Goal: Complete application form: Complete application form

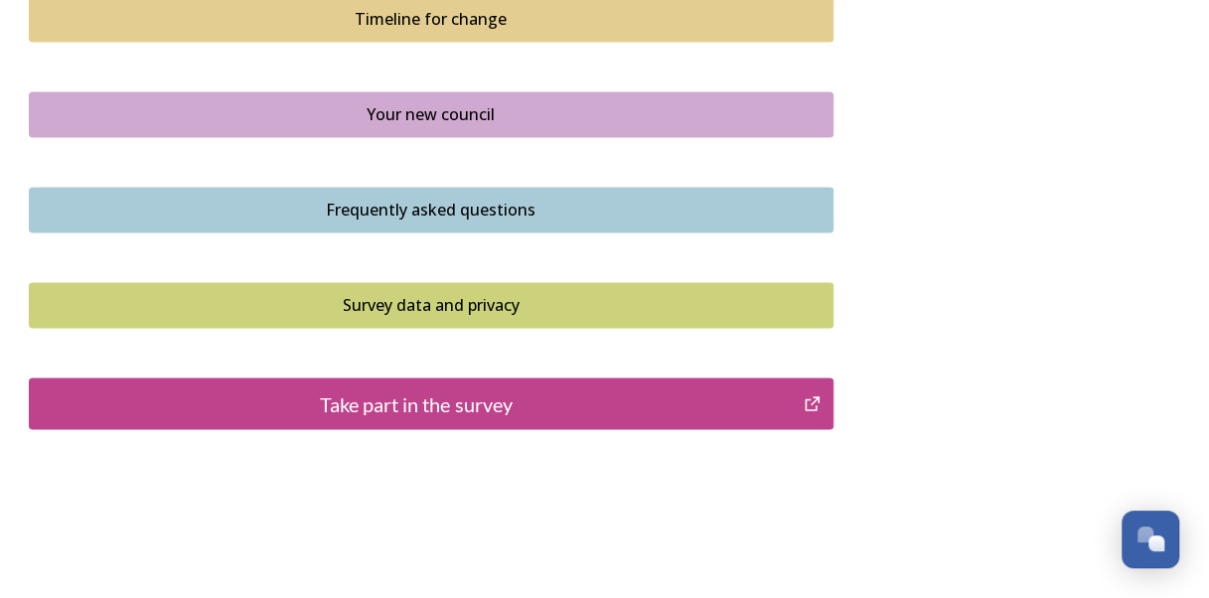
scroll to position [1524, 0]
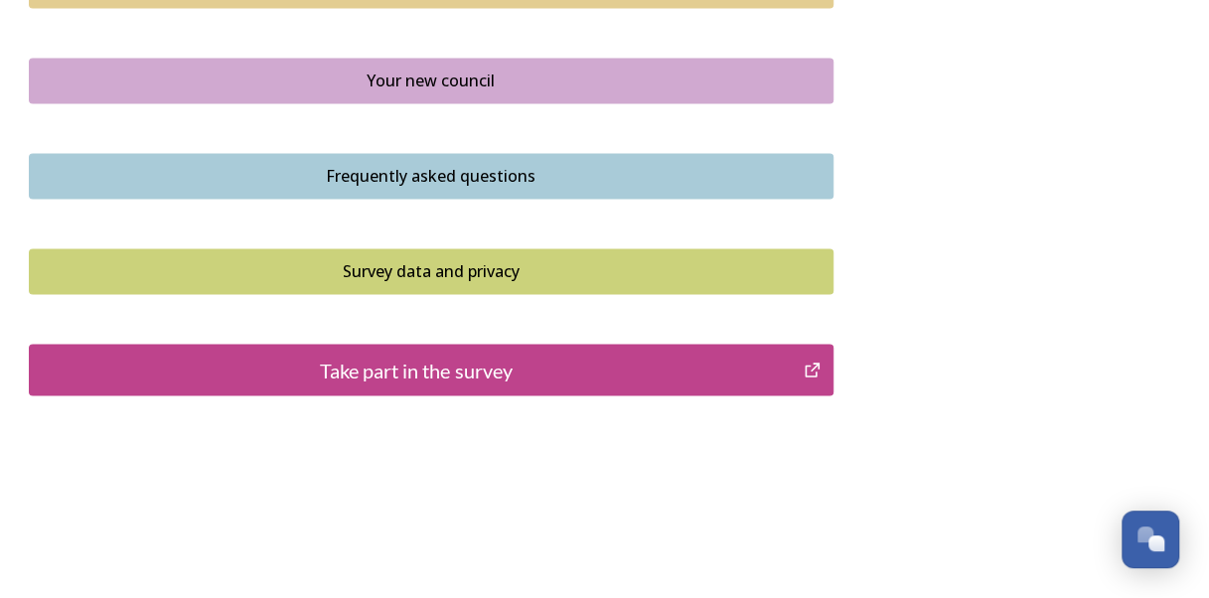
click at [789, 369] on div "Take part in the survey" at bounding box center [417, 370] width 754 height 30
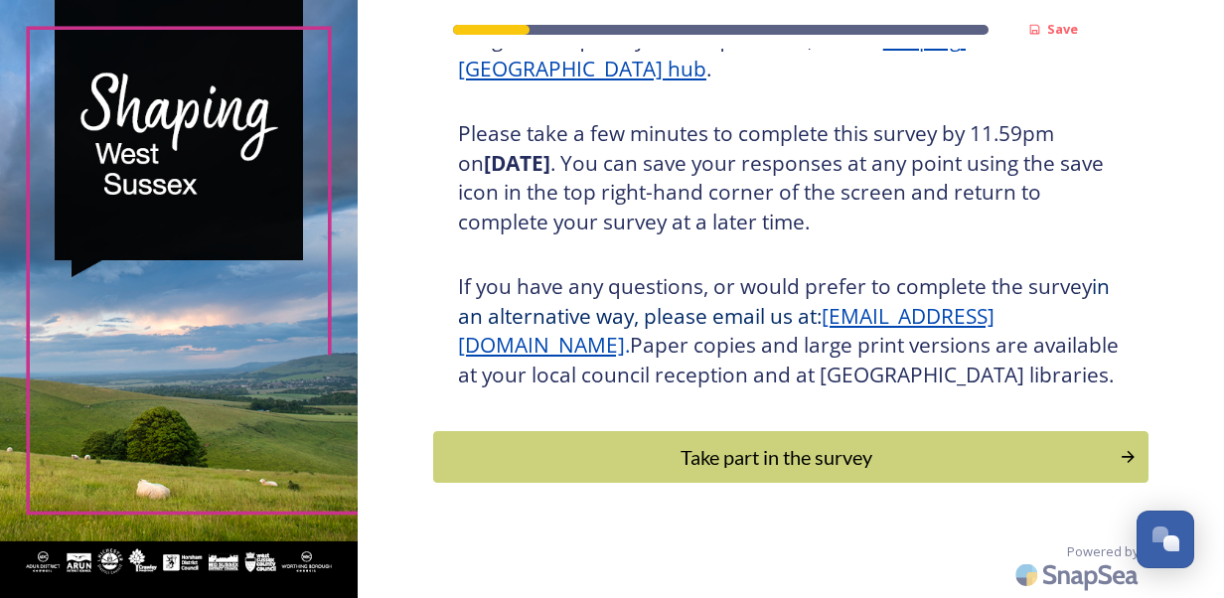
scroll to position [332, 0]
click at [862, 472] on div "Take part in the survey" at bounding box center [775, 457] width 671 height 30
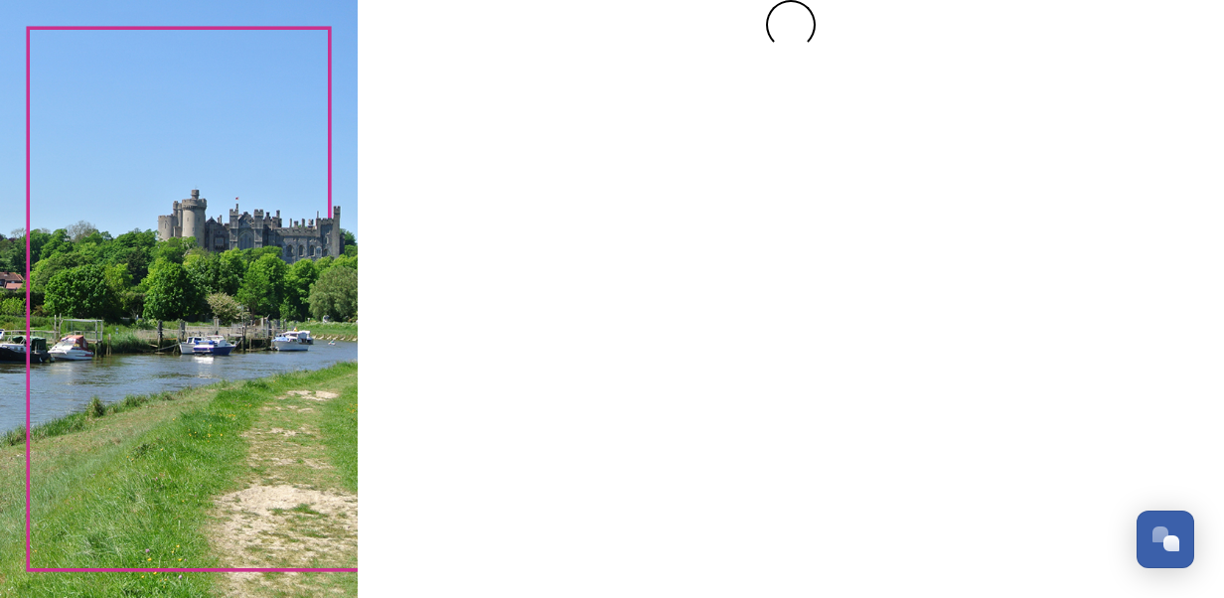
scroll to position [0, 0]
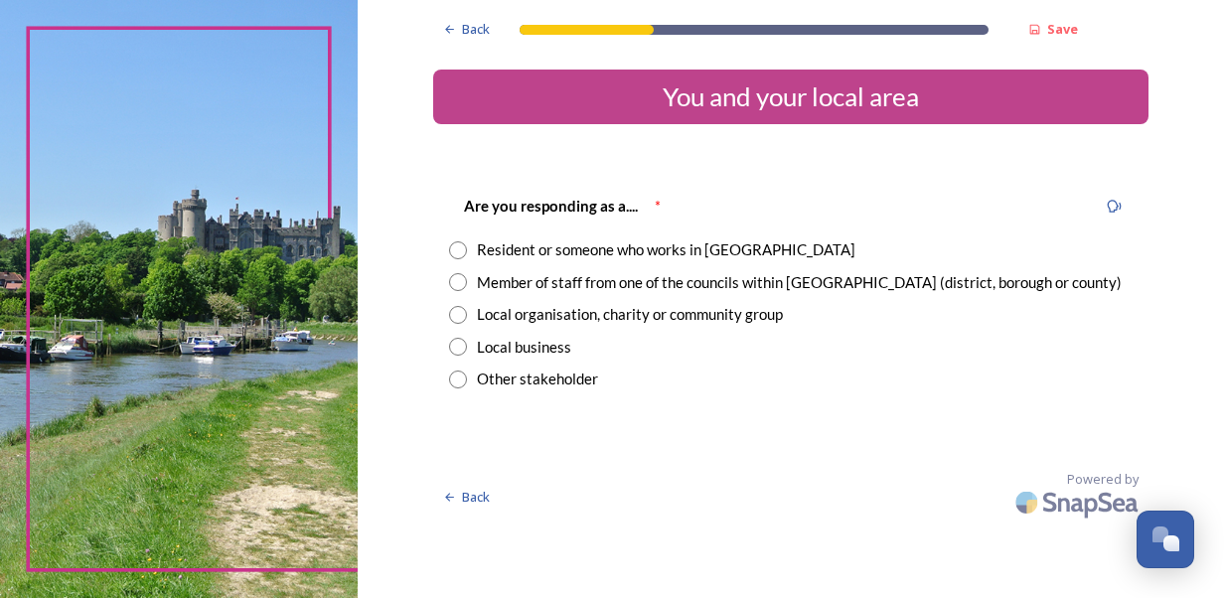
click at [465, 241] on input "radio" at bounding box center [458, 250] width 18 height 18
radio input "true"
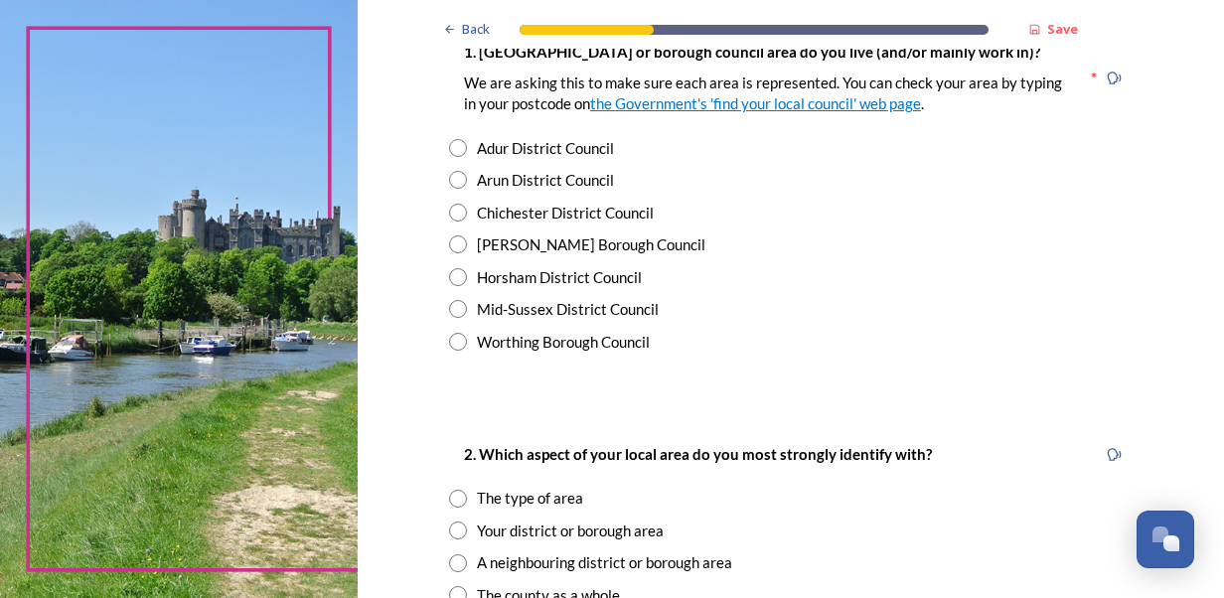
scroll to position [446, 0]
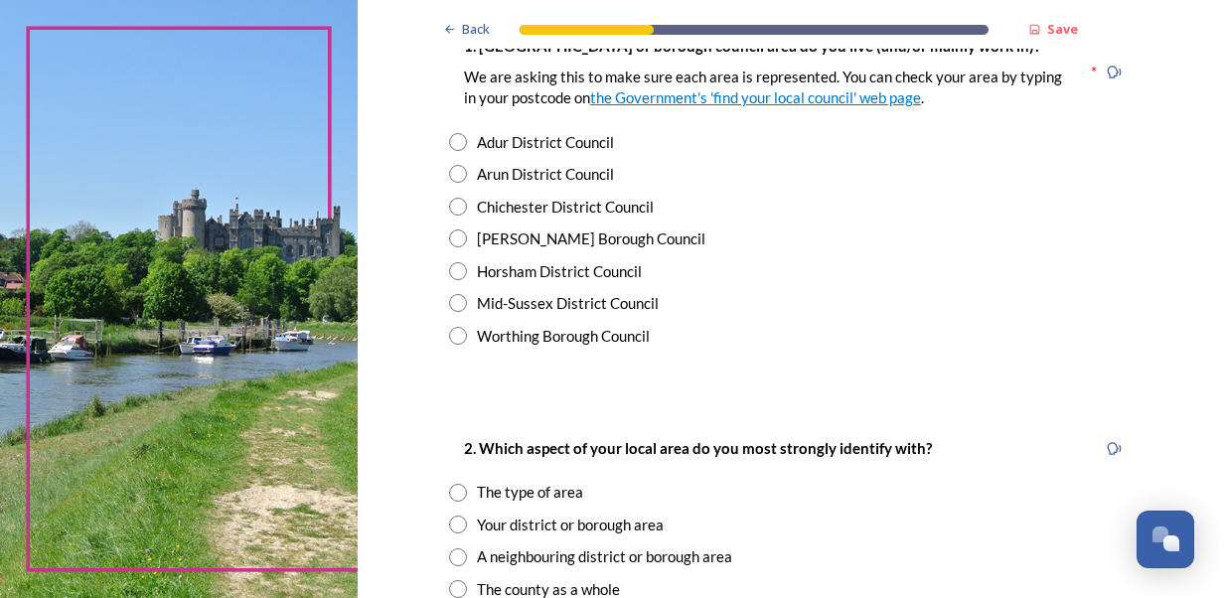
click at [449, 209] on input "radio" at bounding box center [458, 207] width 18 height 18
radio input "true"
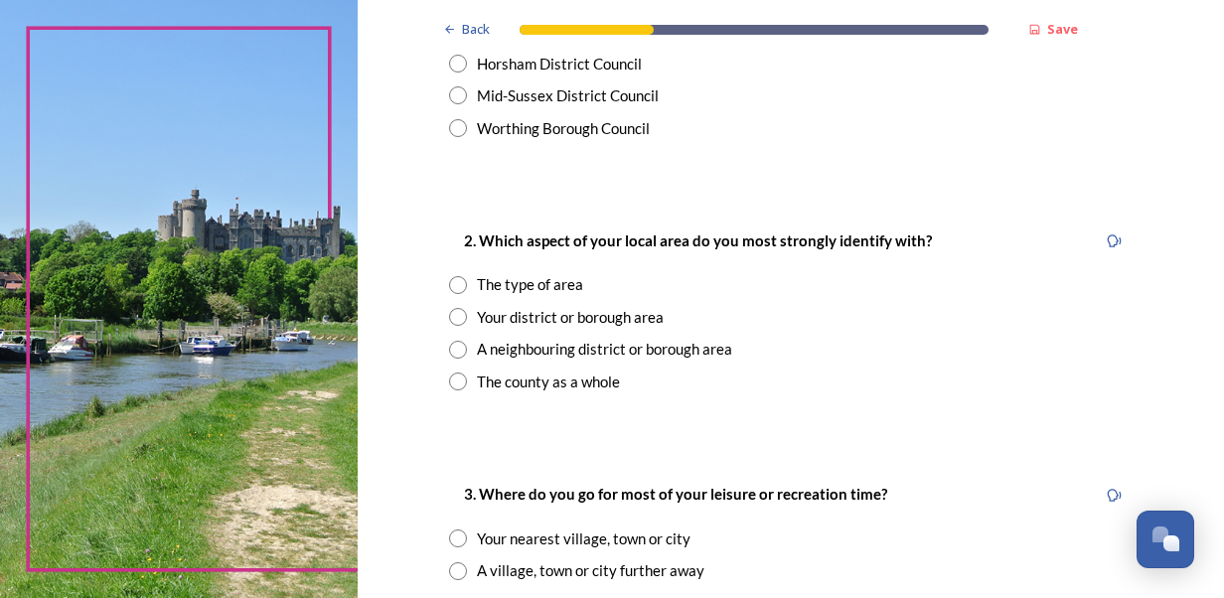
scroll to position [662, 0]
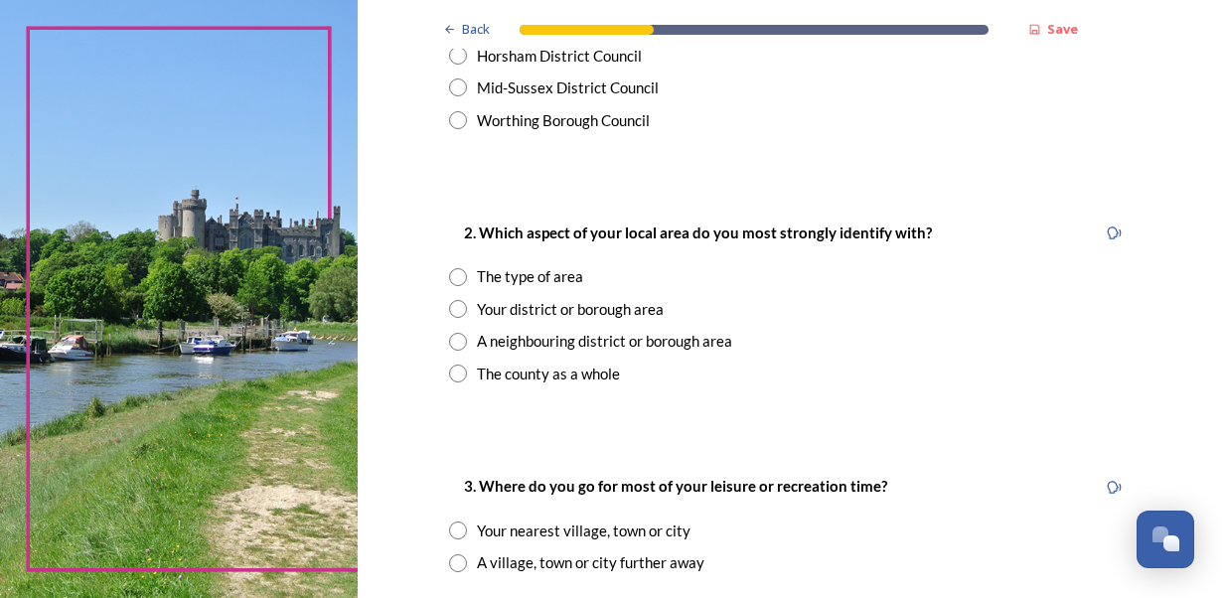
drag, startPoint x: 445, startPoint y: 300, endPoint x: 455, endPoint y: 306, distance: 11.6
click at [455, 306] on input "radio" at bounding box center [458, 309] width 18 height 18
click at [449, 307] on input "radio" at bounding box center [458, 309] width 18 height 18
radio input "true"
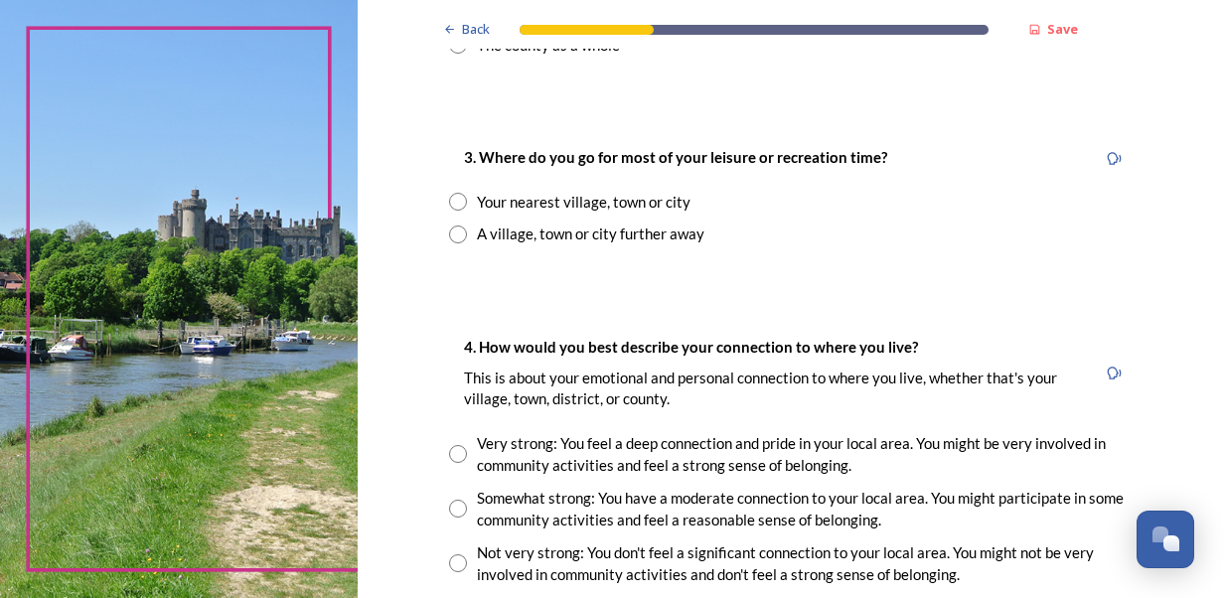
scroll to position [1004, 0]
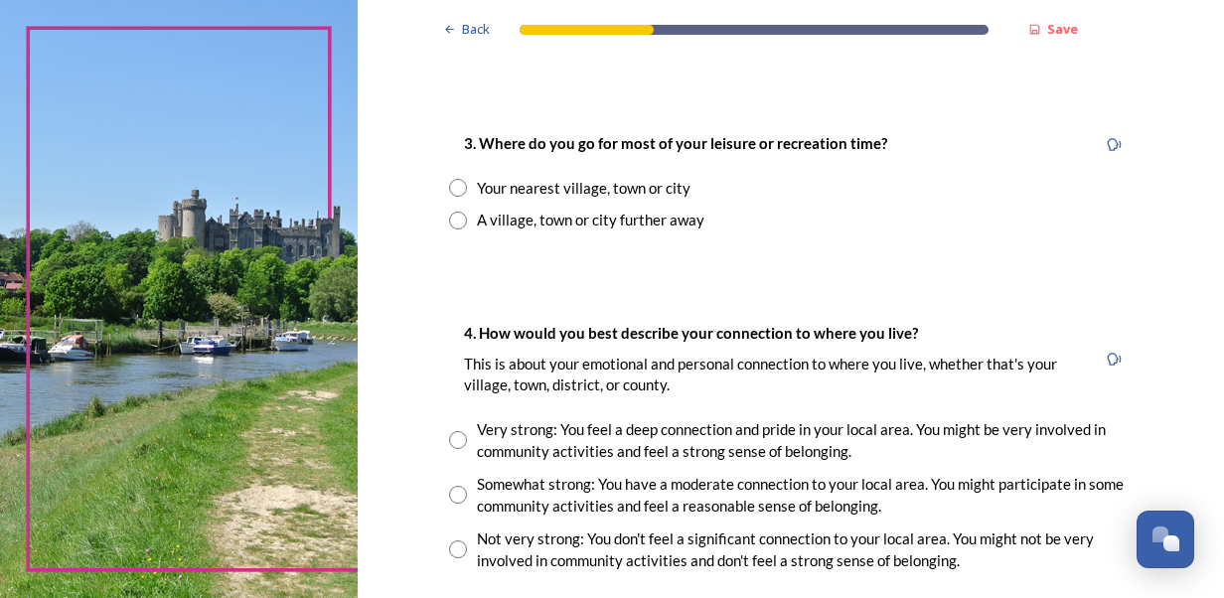
click at [453, 193] on input "radio" at bounding box center [458, 188] width 18 height 18
radio input "true"
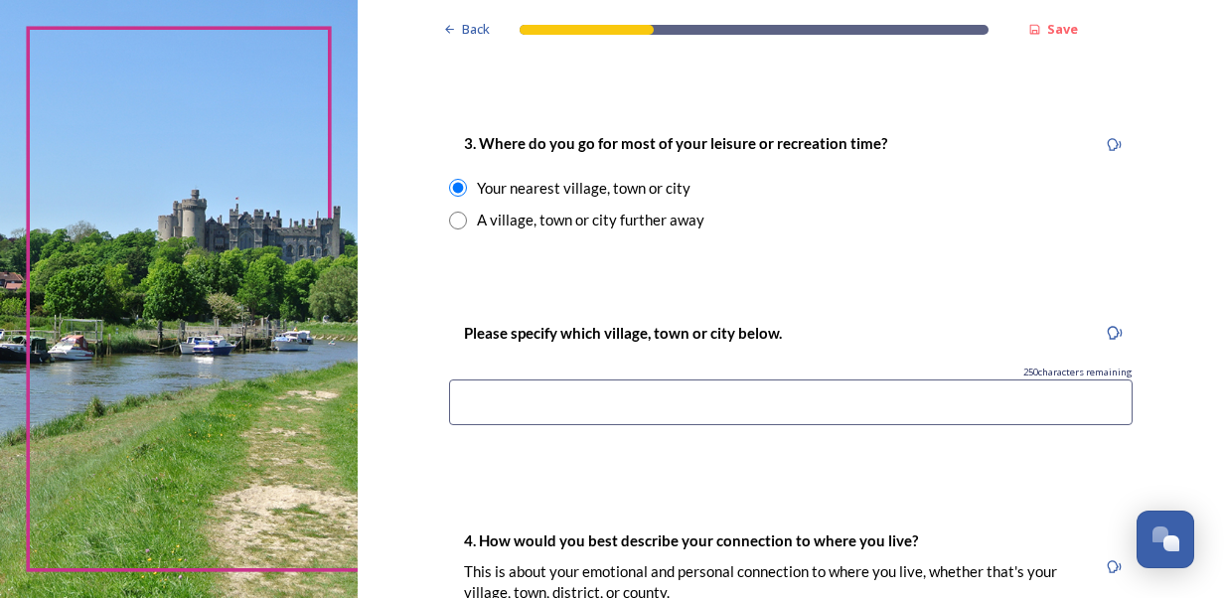
click at [625, 402] on input at bounding box center [790, 402] width 683 height 46
click at [475, 401] on input "chichester" at bounding box center [790, 402] width 683 height 46
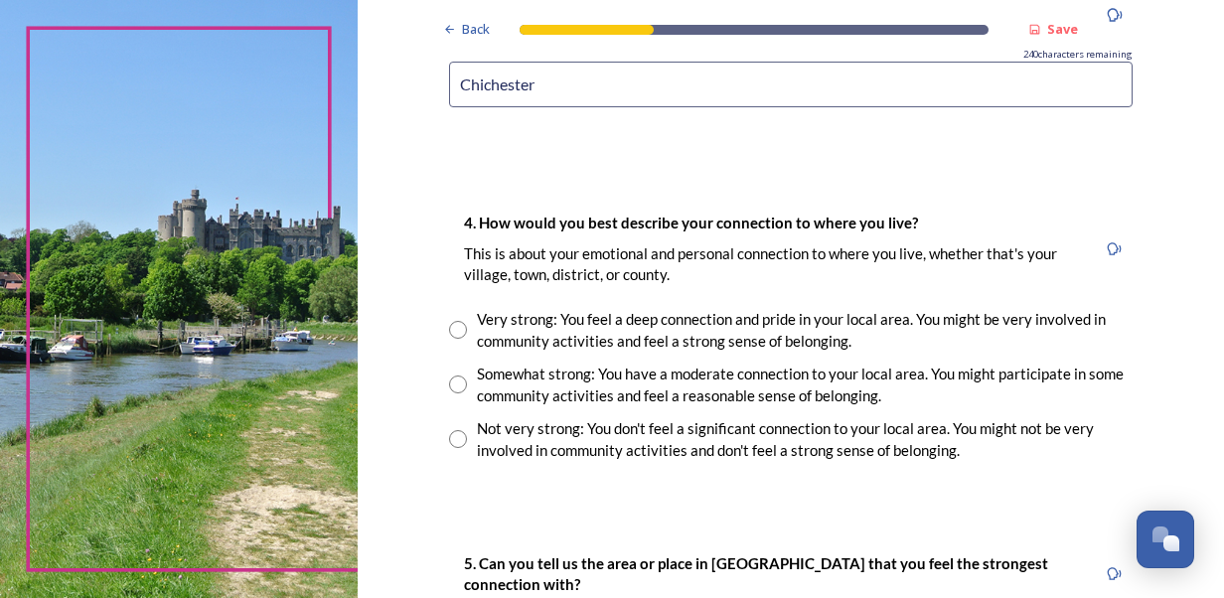
scroll to position [1365, 0]
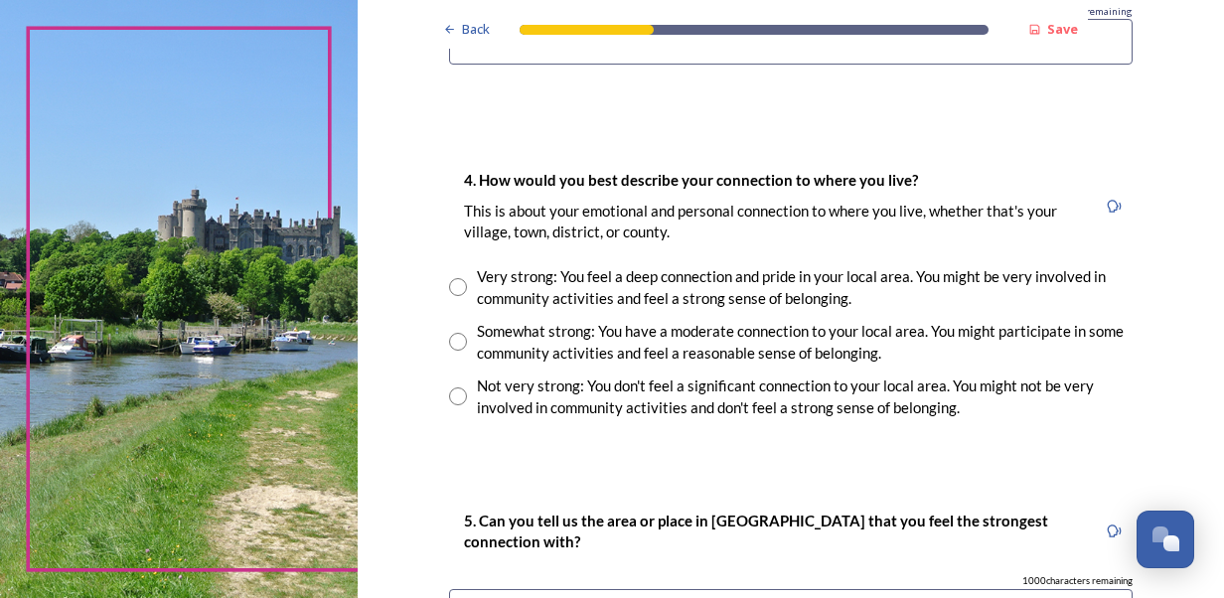
type input "Chichester"
click at [450, 278] on input "radio" at bounding box center [458, 287] width 18 height 18
radio input "true"
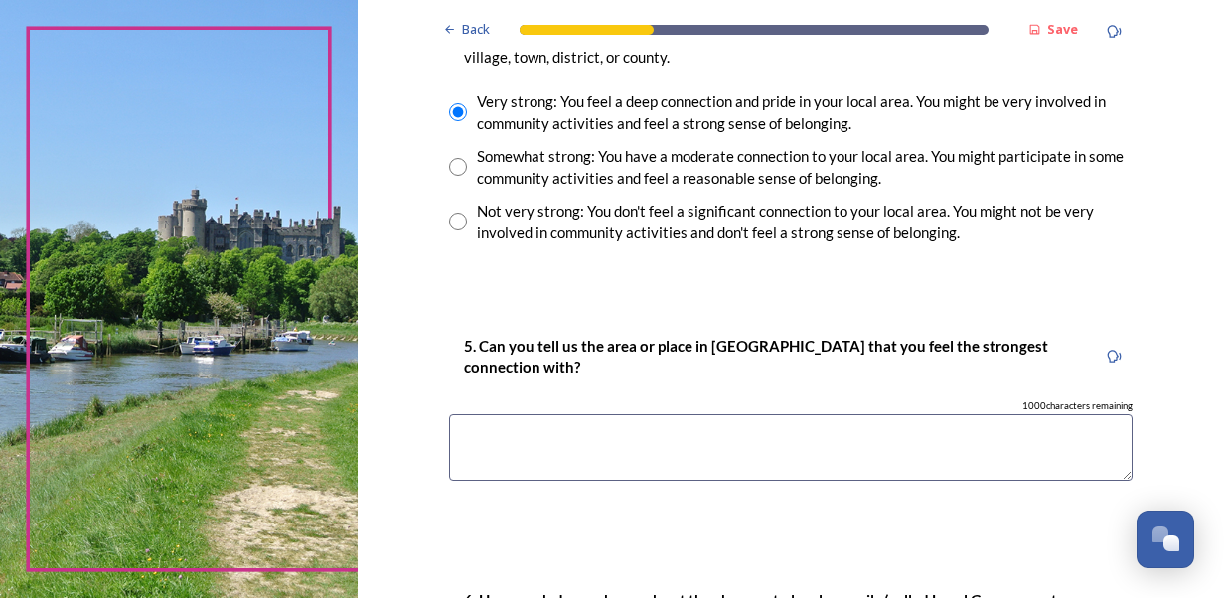
scroll to position [1579, 0]
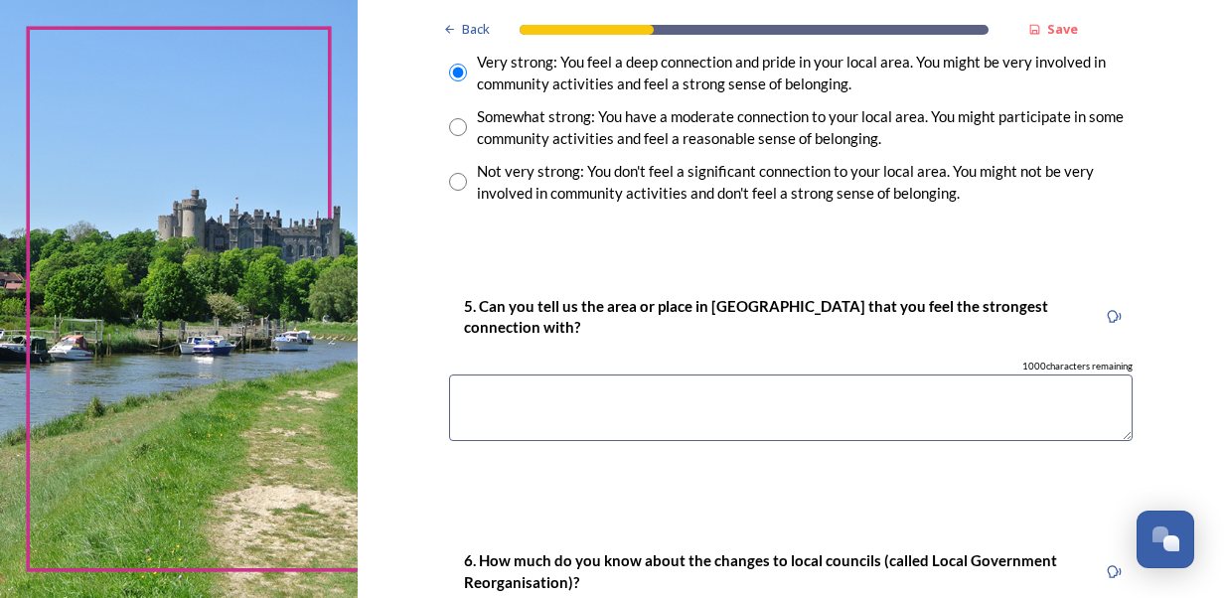
click at [882, 393] on textarea at bounding box center [790, 407] width 683 height 67
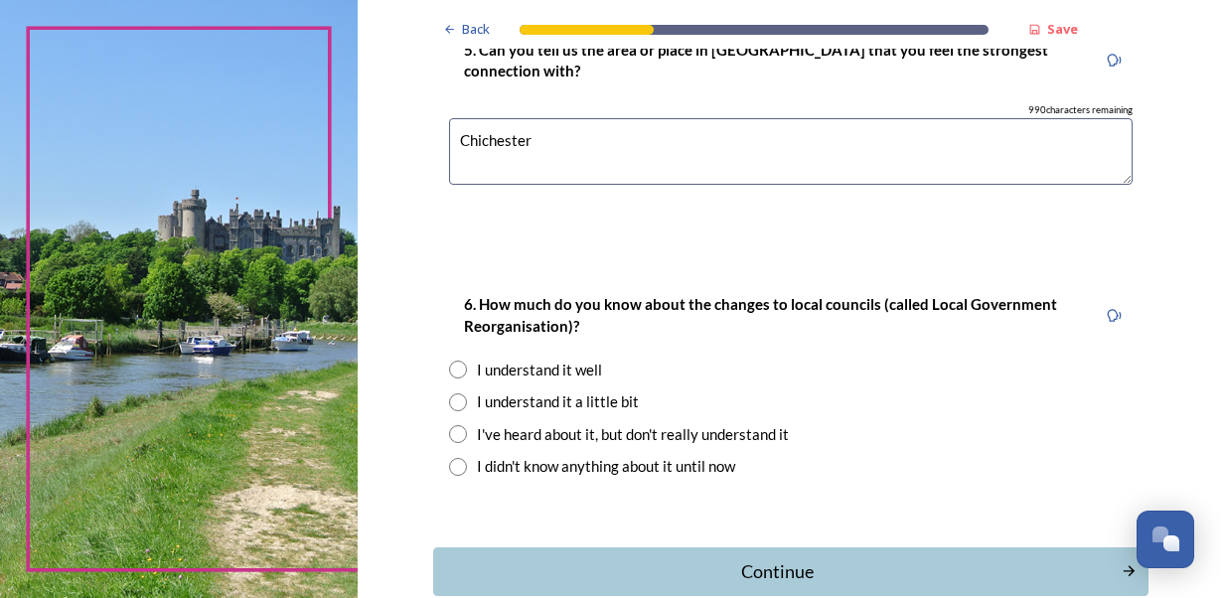
scroll to position [1863, 0]
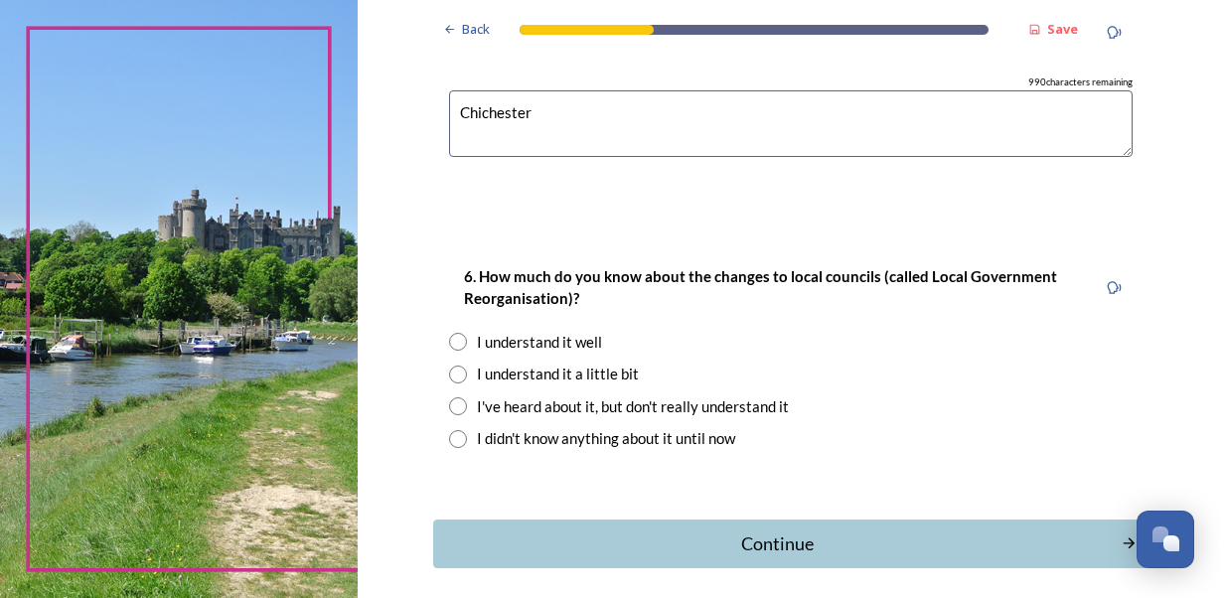
type textarea "Chichester"
click at [449, 340] on input "radio" at bounding box center [458, 342] width 18 height 18
radio input "true"
click at [787, 540] on div "Continue" at bounding box center [776, 543] width 672 height 27
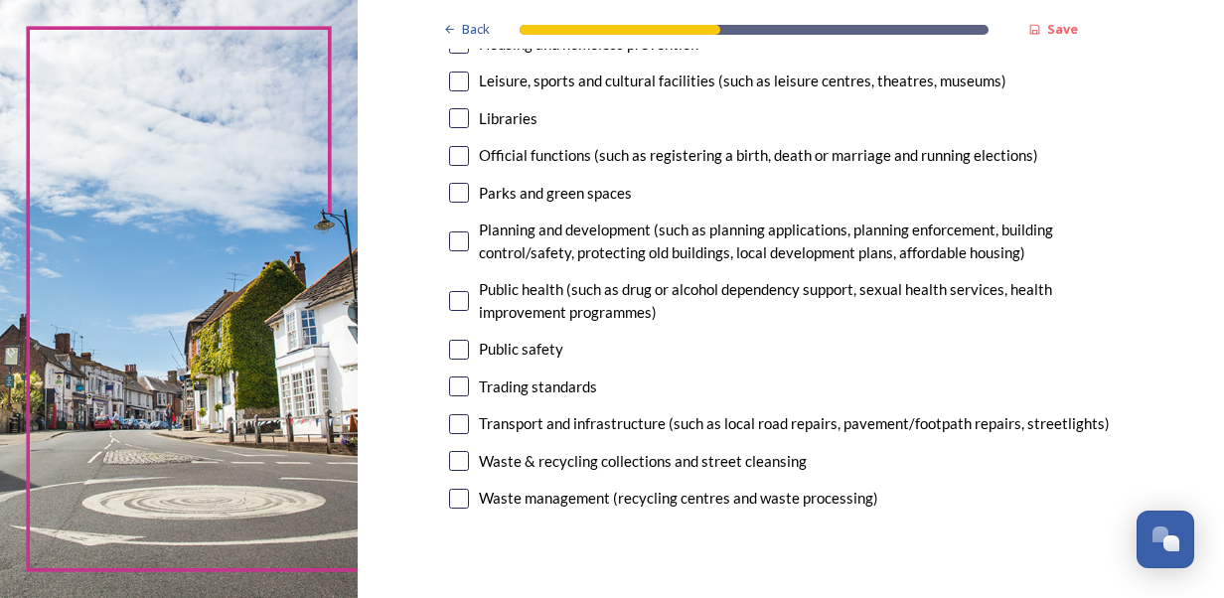
scroll to position [564, 0]
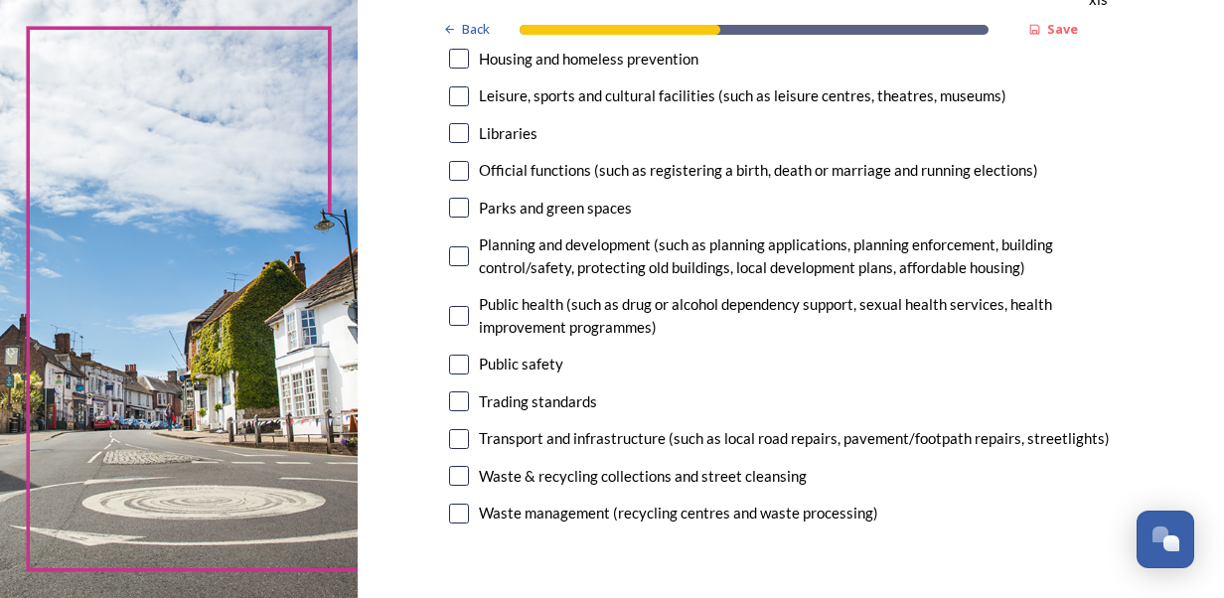
click at [451, 514] on input "checkbox" at bounding box center [459, 514] width 20 height 20
checkbox input "true"
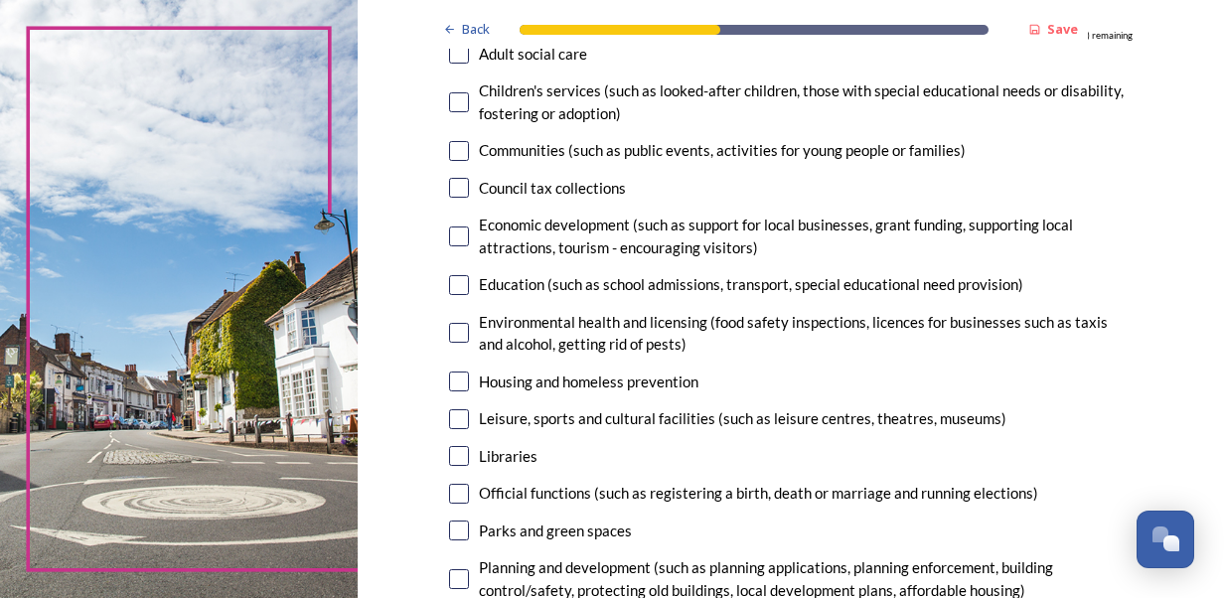
scroll to position [244, 0]
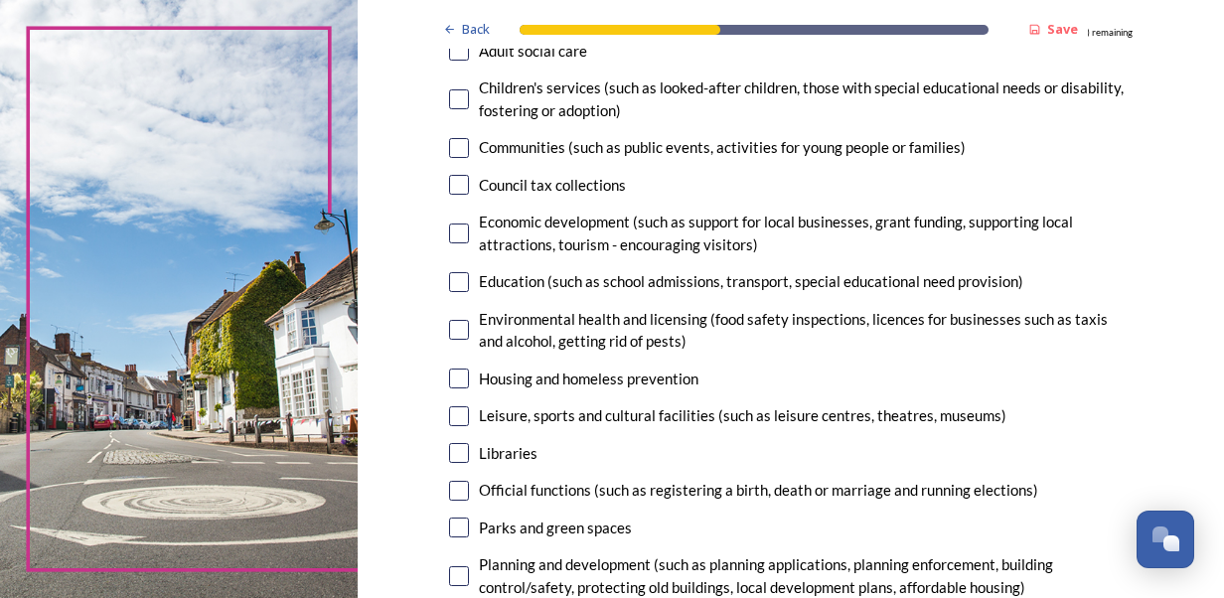
click at [453, 236] on input "checkbox" at bounding box center [459, 233] width 20 height 20
checkbox input "false"
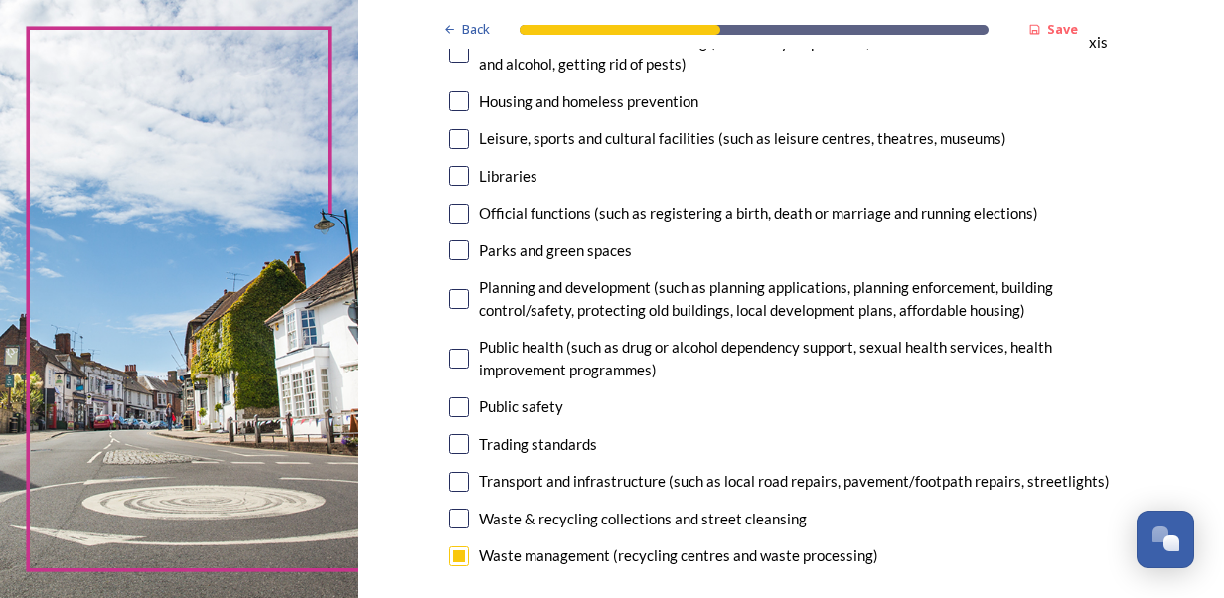
scroll to position [524, 0]
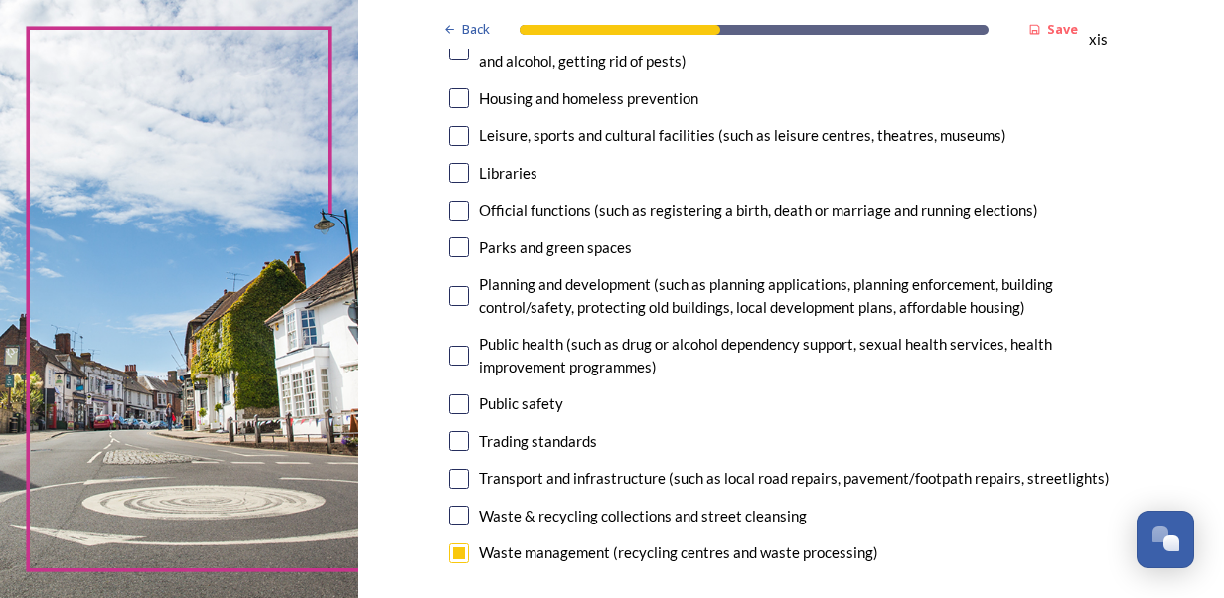
click at [748, 248] on div "Parks and green spaces" at bounding box center [790, 247] width 683 height 23
checkbox input "true"
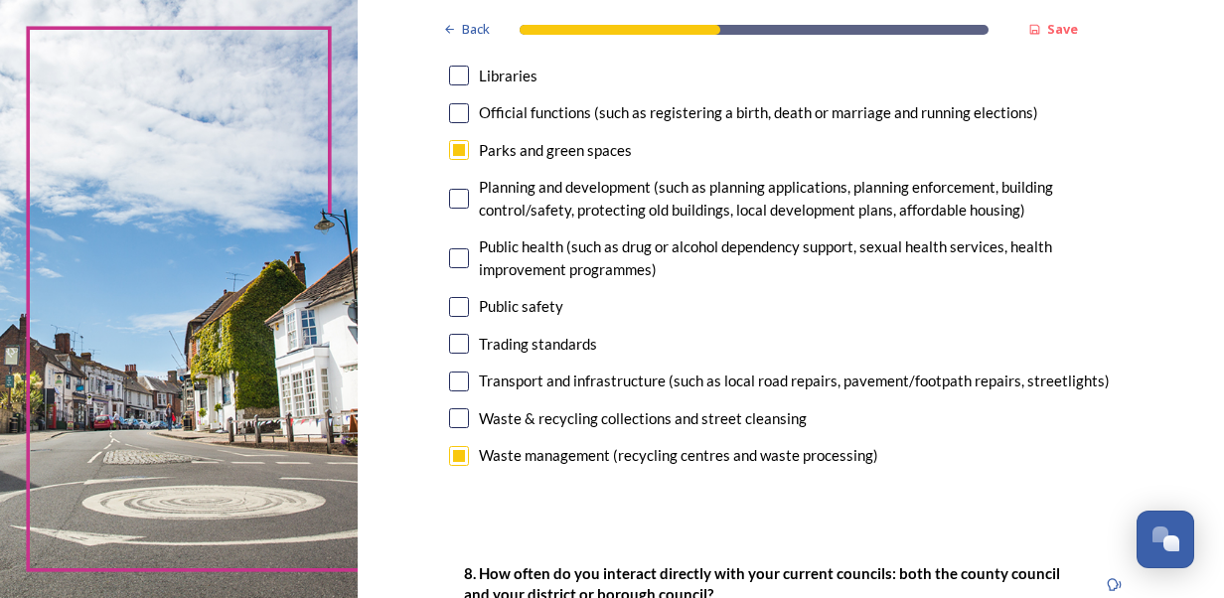
scroll to position [634, 0]
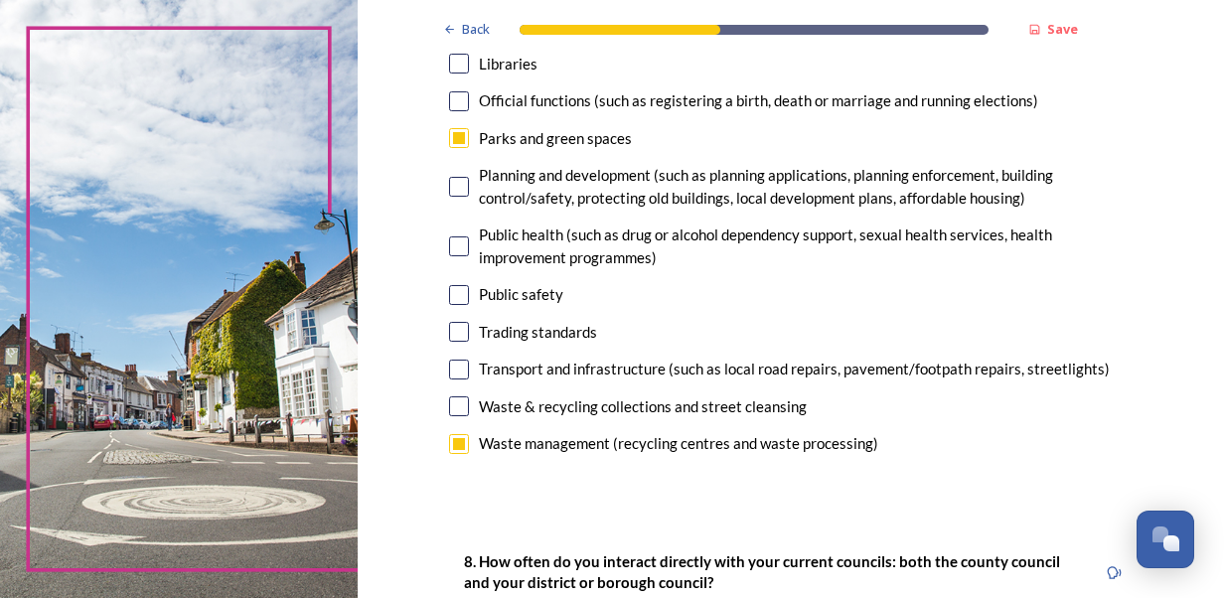
click at [450, 296] on input "checkbox" at bounding box center [459, 295] width 20 height 20
checkbox input "true"
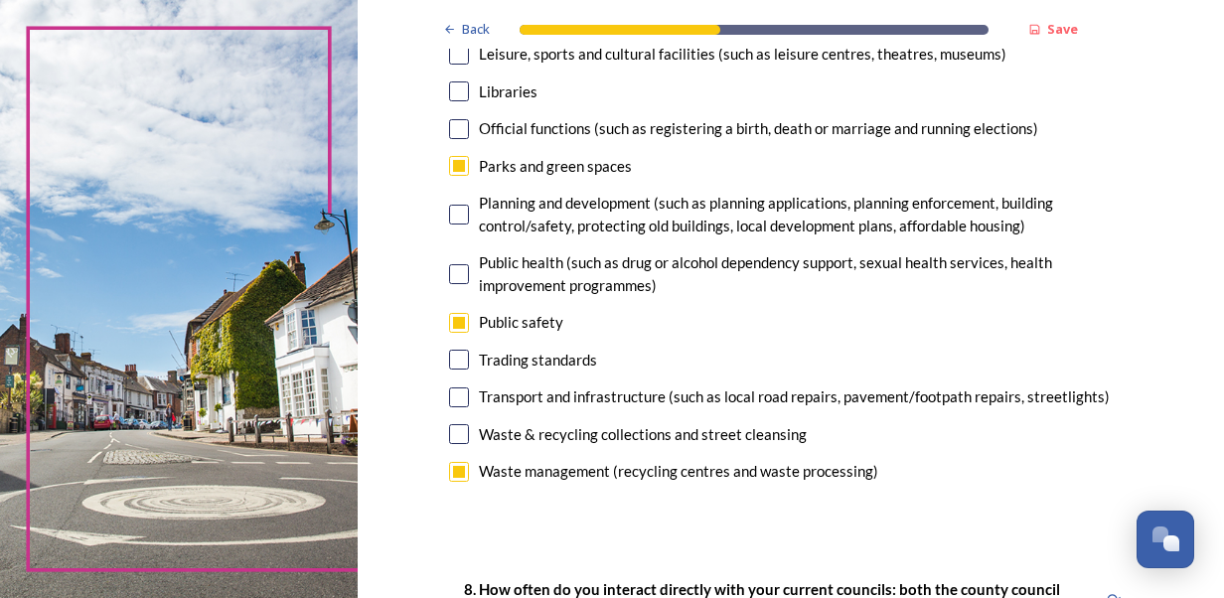
scroll to position [612, 0]
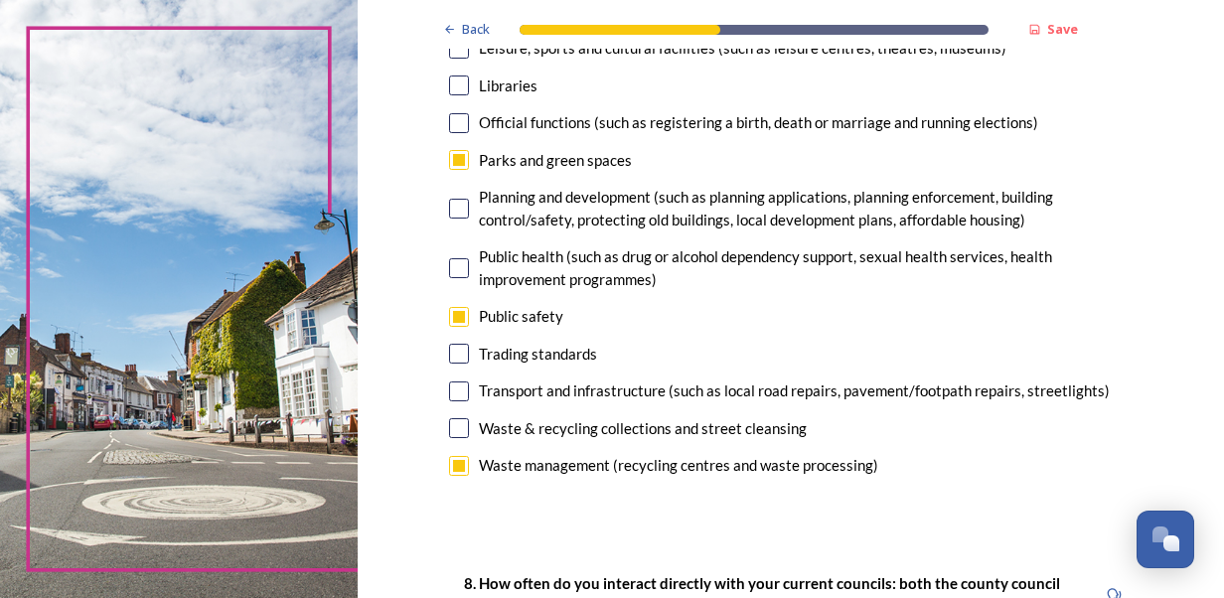
click at [455, 386] on input "checkbox" at bounding box center [459, 391] width 20 height 20
checkbox input "true"
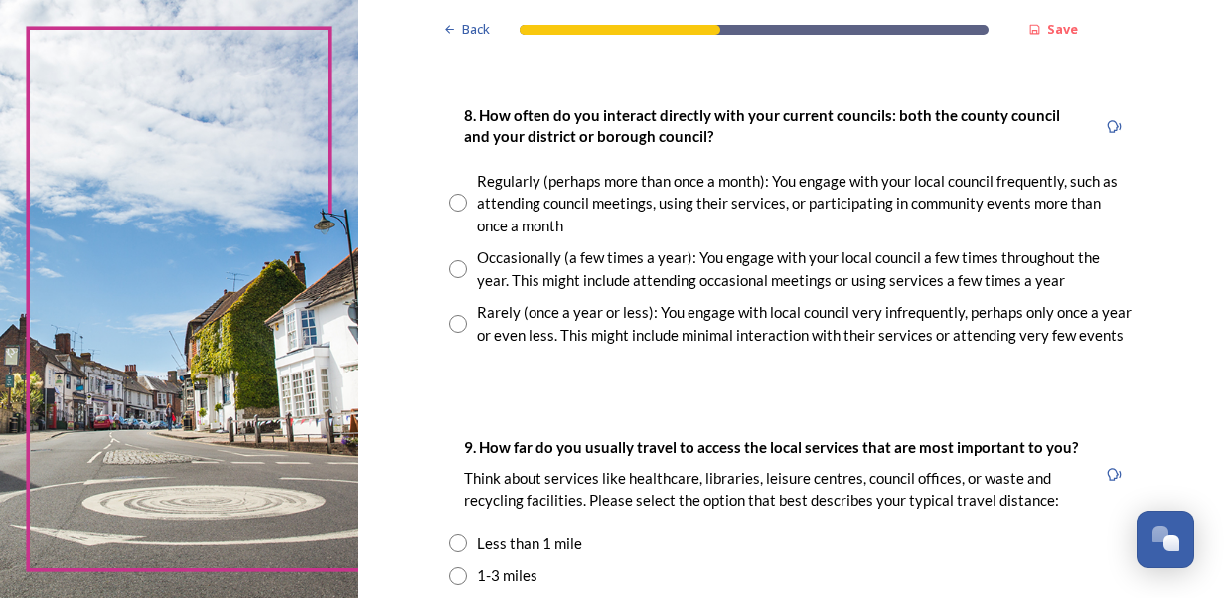
scroll to position [1025, 0]
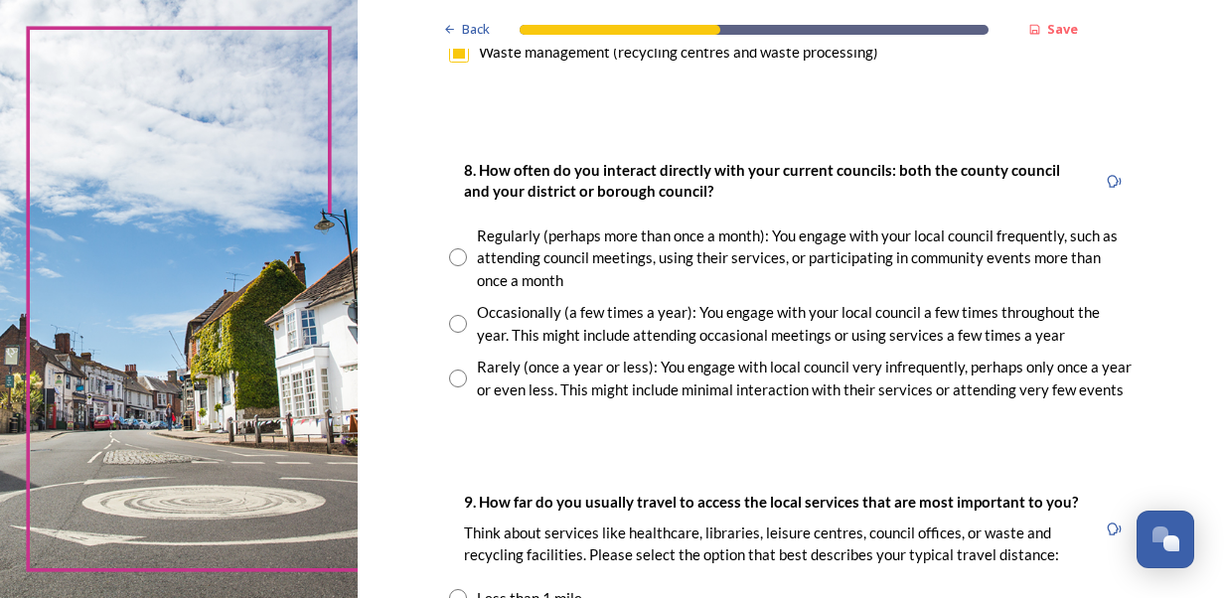
click at [449, 326] on input "radio" at bounding box center [458, 324] width 18 height 18
radio input "true"
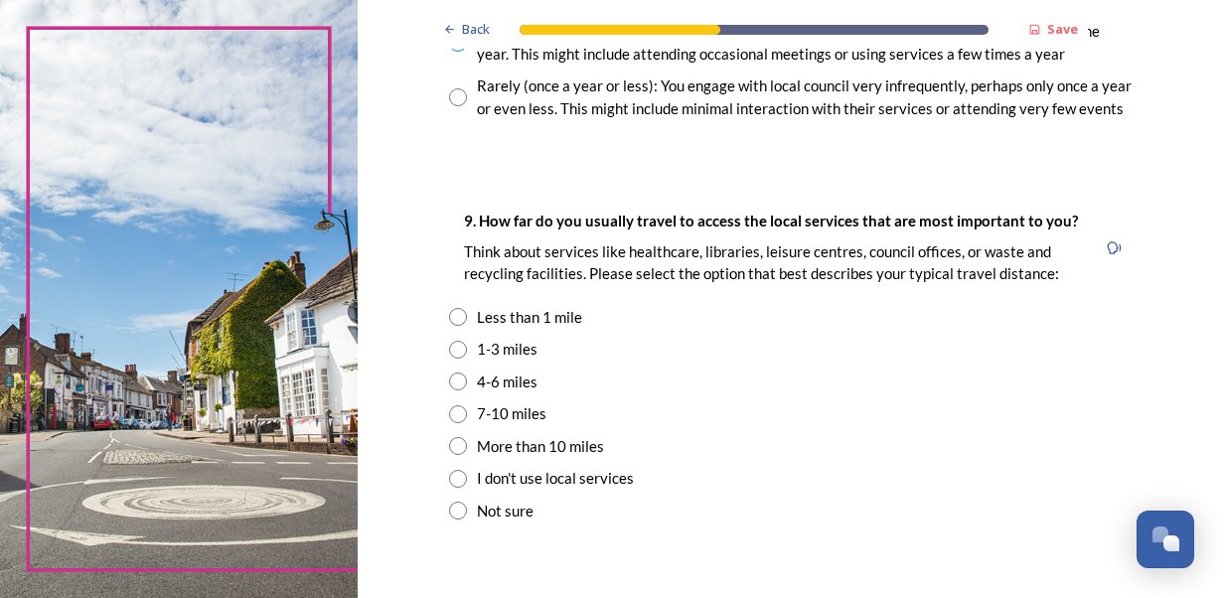
scroll to position [1331, 0]
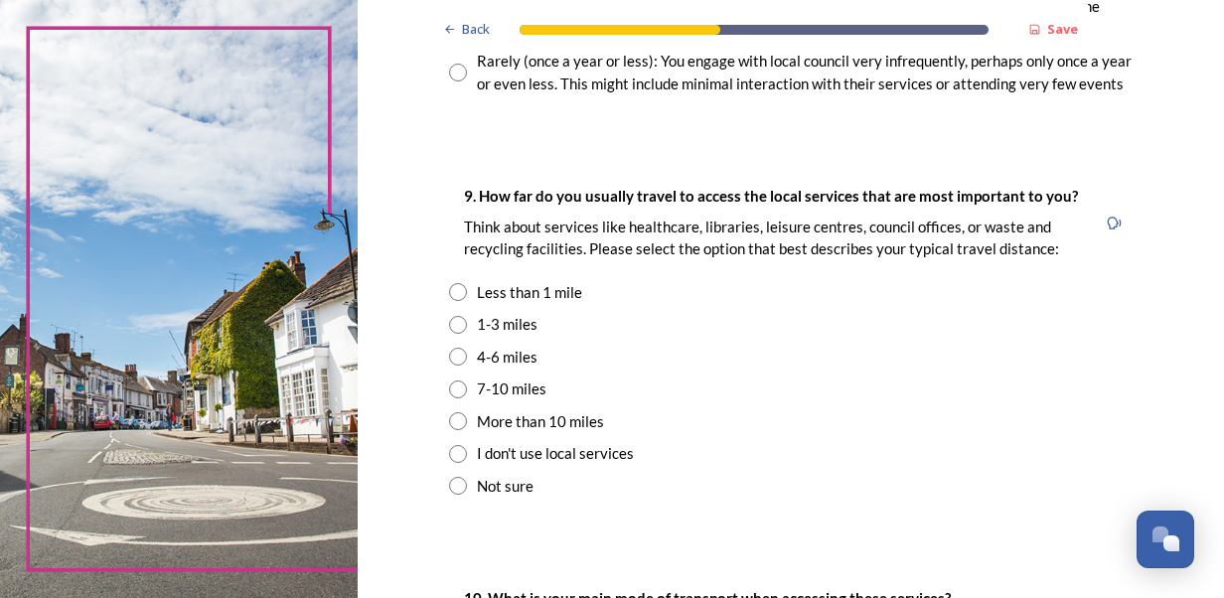
click at [455, 325] on input "radio" at bounding box center [458, 325] width 18 height 18
radio input "true"
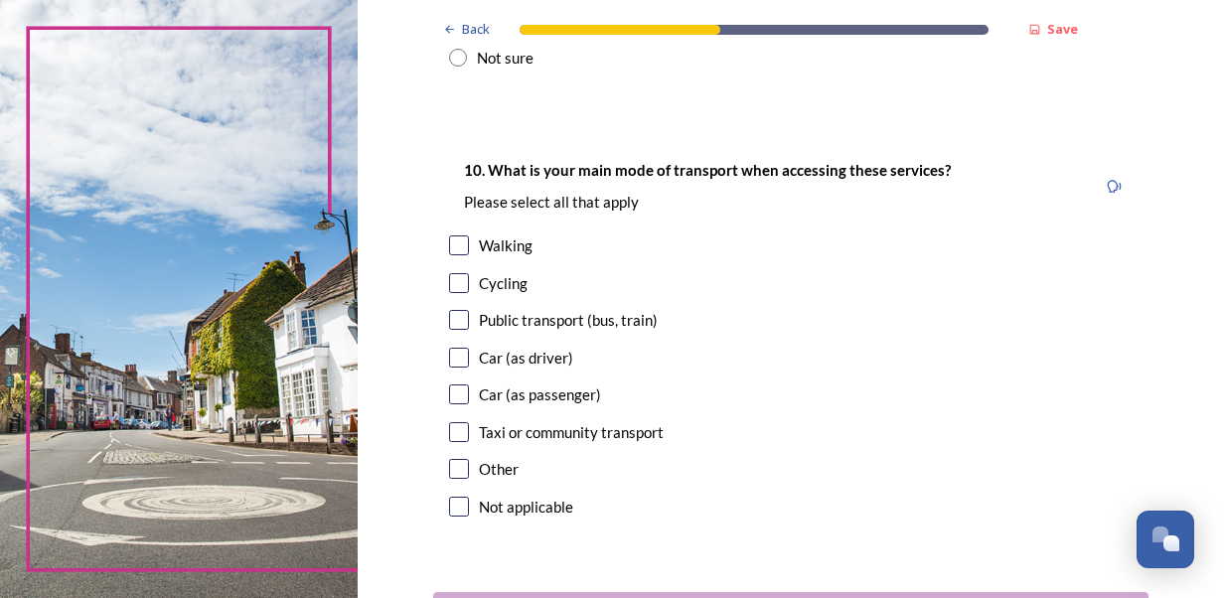
scroll to position [1765, 0]
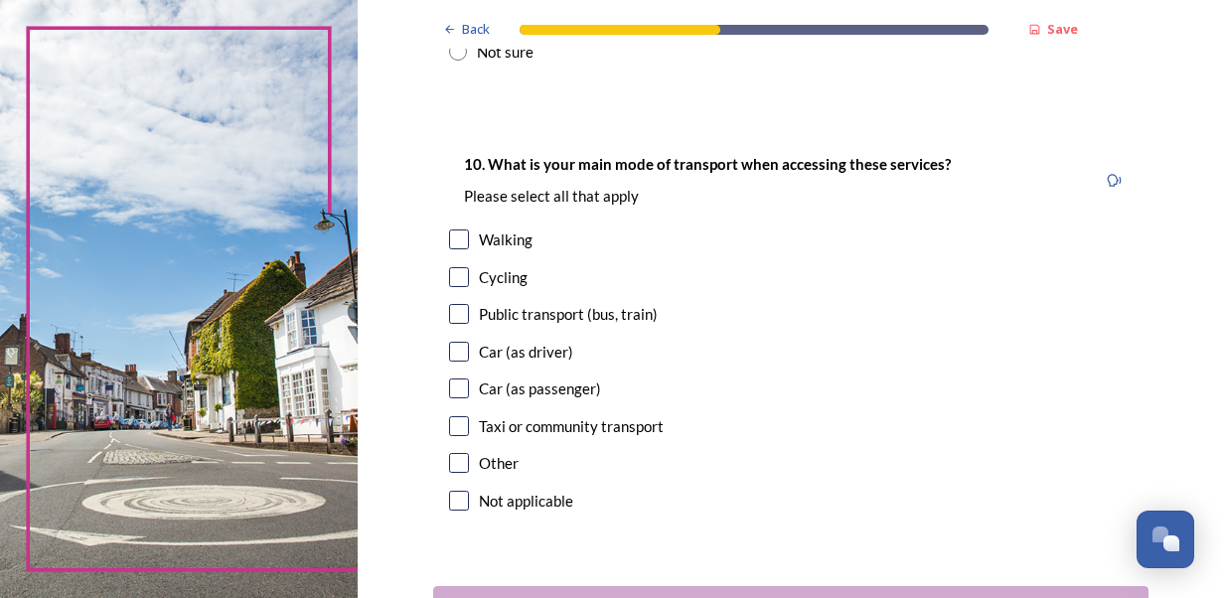
click at [449, 236] on input "checkbox" at bounding box center [459, 239] width 20 height 20
checkbox input "true"
click at [458, 355] on input "checkbox" at bounding box center [459, 352] width 20 height 20
checkbox input "true"
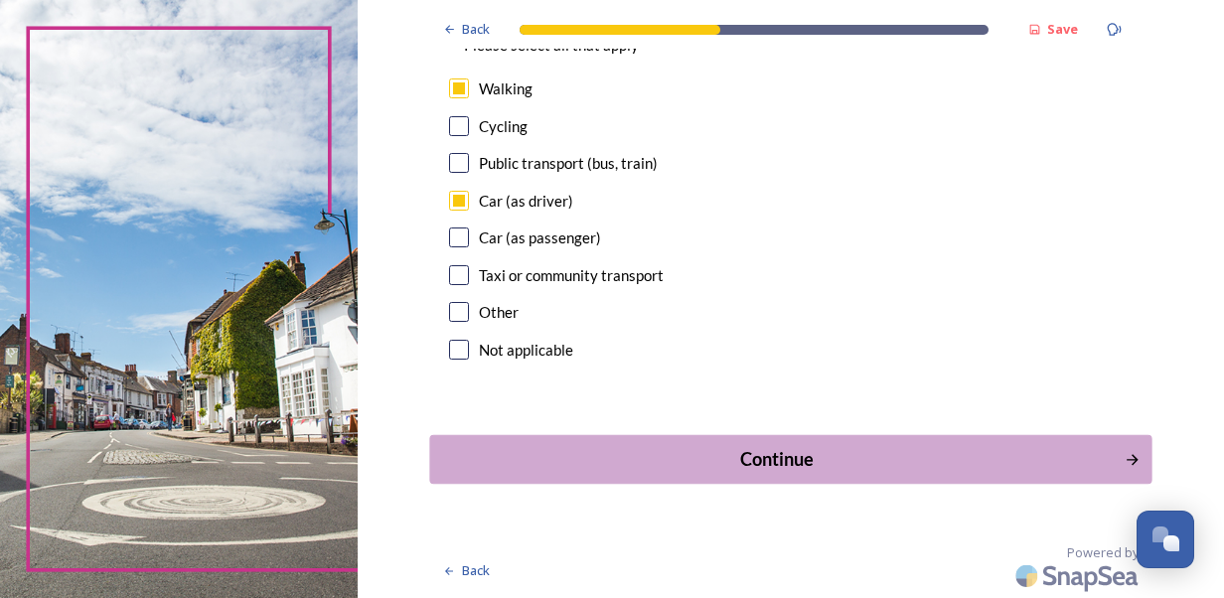
click at [923, 452] on div "Continue" at bounding box center [776, 459] width 672 height 27
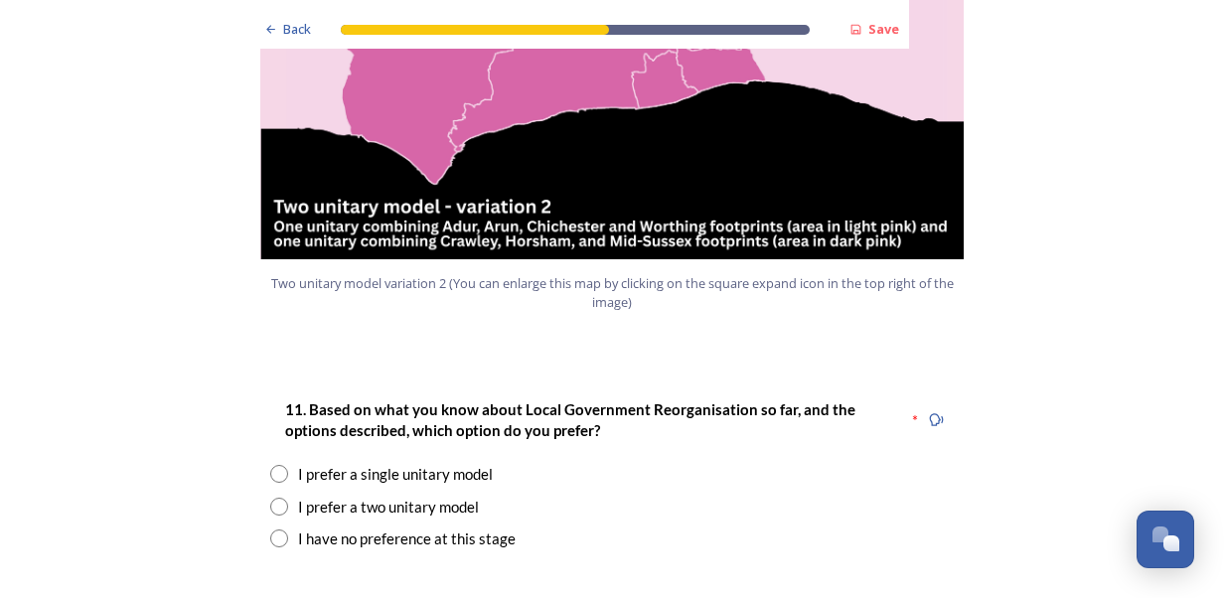
scroll to position [2514, 0]
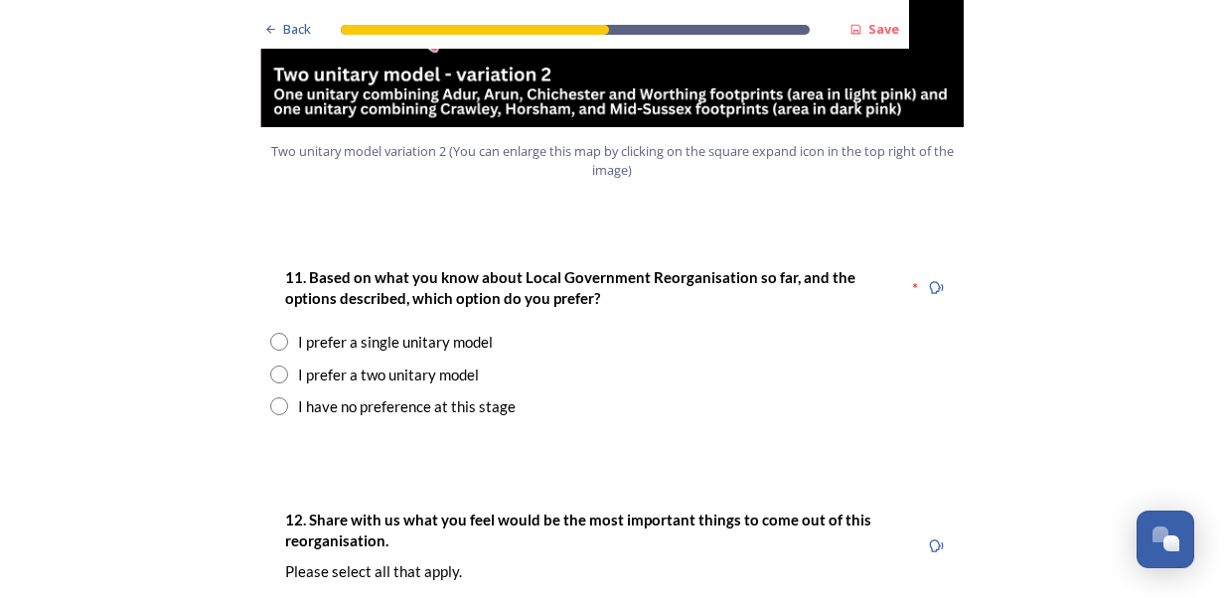
click at [272, 366] on input "radio" at bounding box center [279, 375] width 18 height 18
radio input "true"
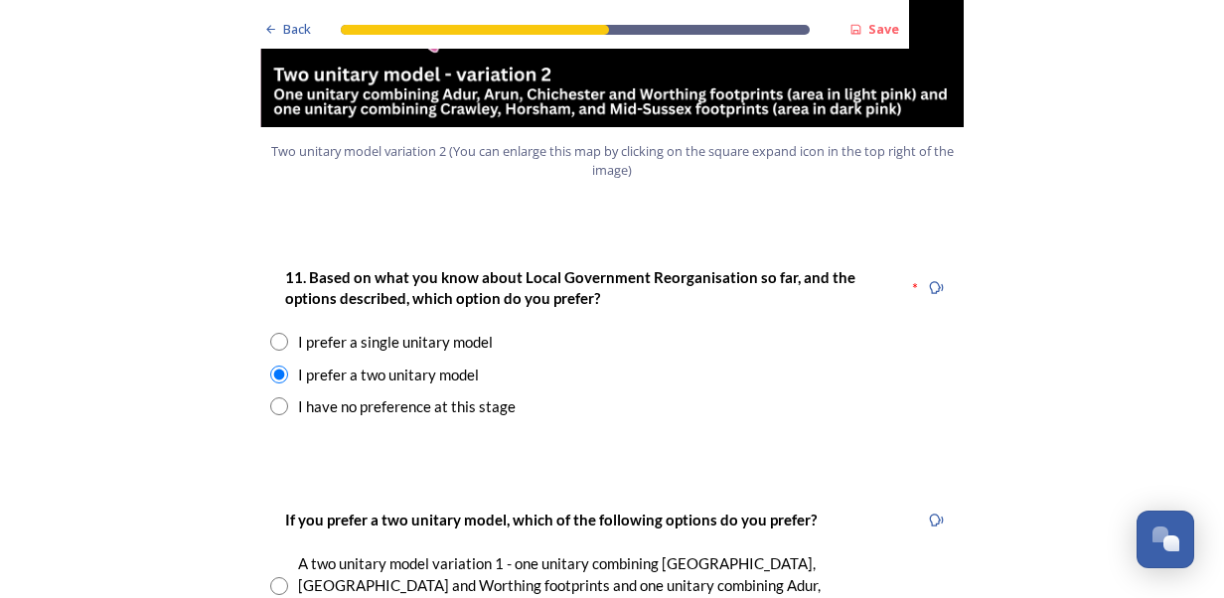
click at [277, 577] on input "radio" at bounding box center [279, 586] width 18 height 18
radio input "true"
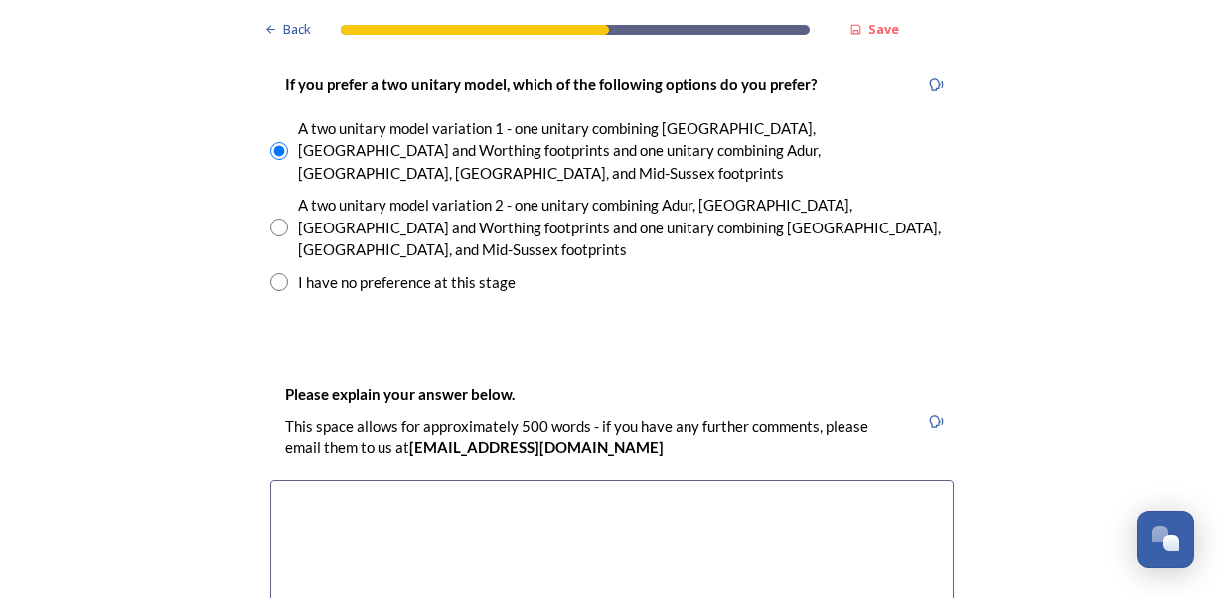
scroll to position [3081, 0]
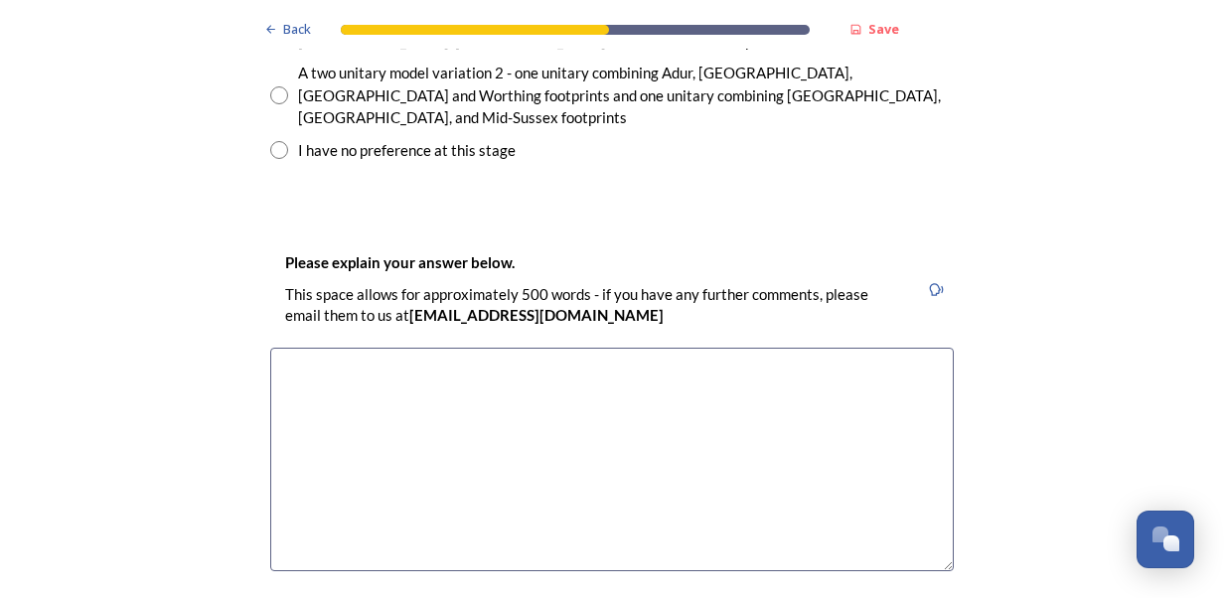
click at [622, 348] on textarea at bounding box center [611, 459] width 683 height 223
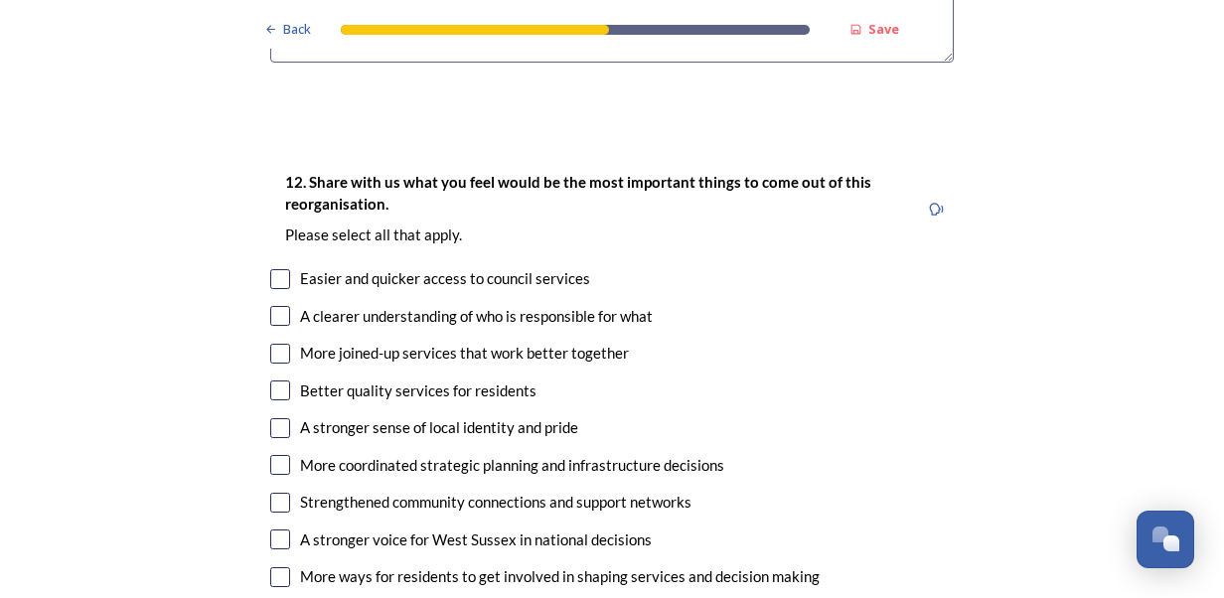
scroll to position [3606, 0]
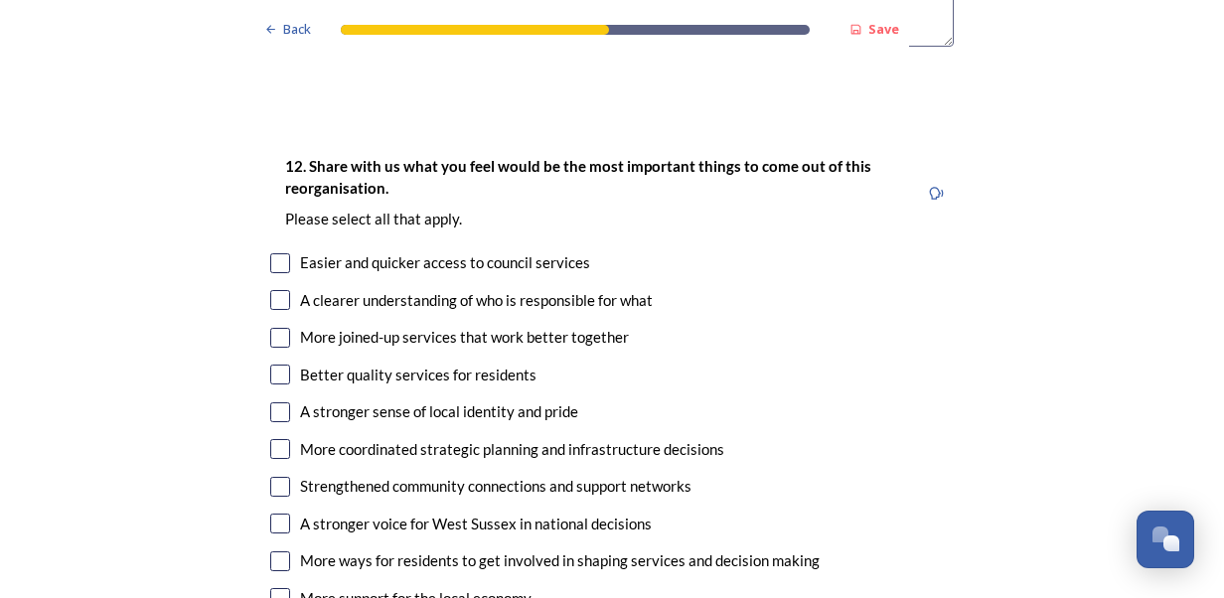
type textarea "Gives more local focus. Option 1 is probably the more natural community in my v…"
click at [270, 290] on input "checkbox" at bounding box center [280, 300] width 20 height 20
checkbox input "true"
click at [278, 328] on input "checkbox" at bounding box center [280, 338] width 20 height 20
checkbox input "true"
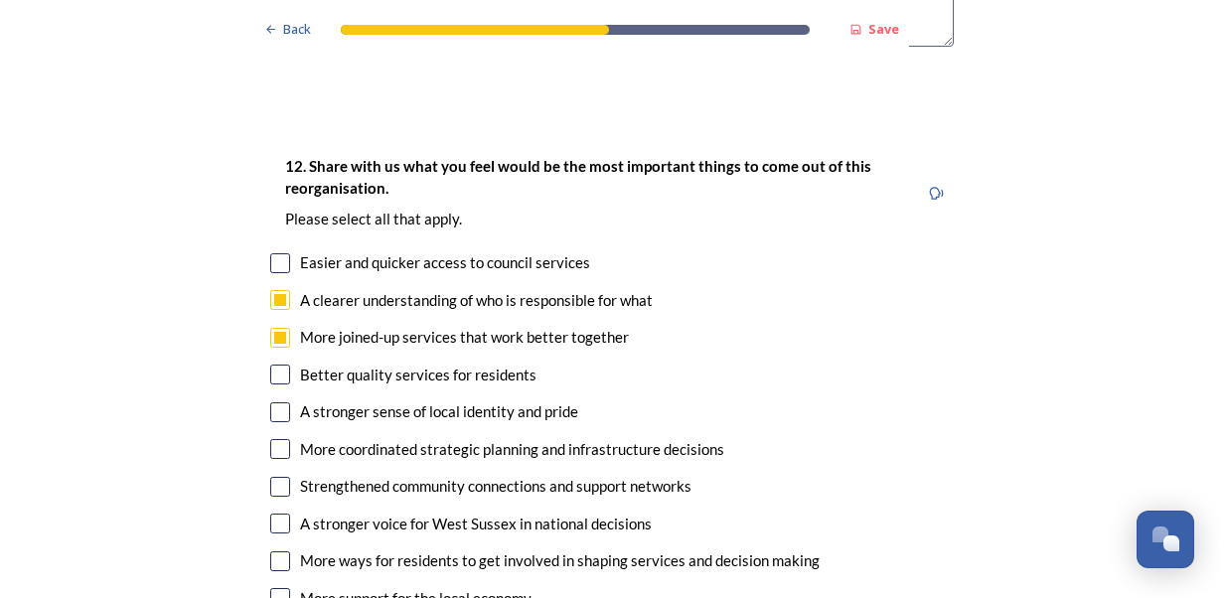
click at [277, 284] on div "12. Share with us what you feel would be the most important things to come out …" at bounding box center [611, 402] width 715 height 536
click at [278, 402] on input "checkbox" at bounding box center [280, 412] width 20 height 20
checkbox input "true"
click at [272, 365] on input "checkbox" at bounding box center [280, 375] width 20 height 20
checkbox input "true"
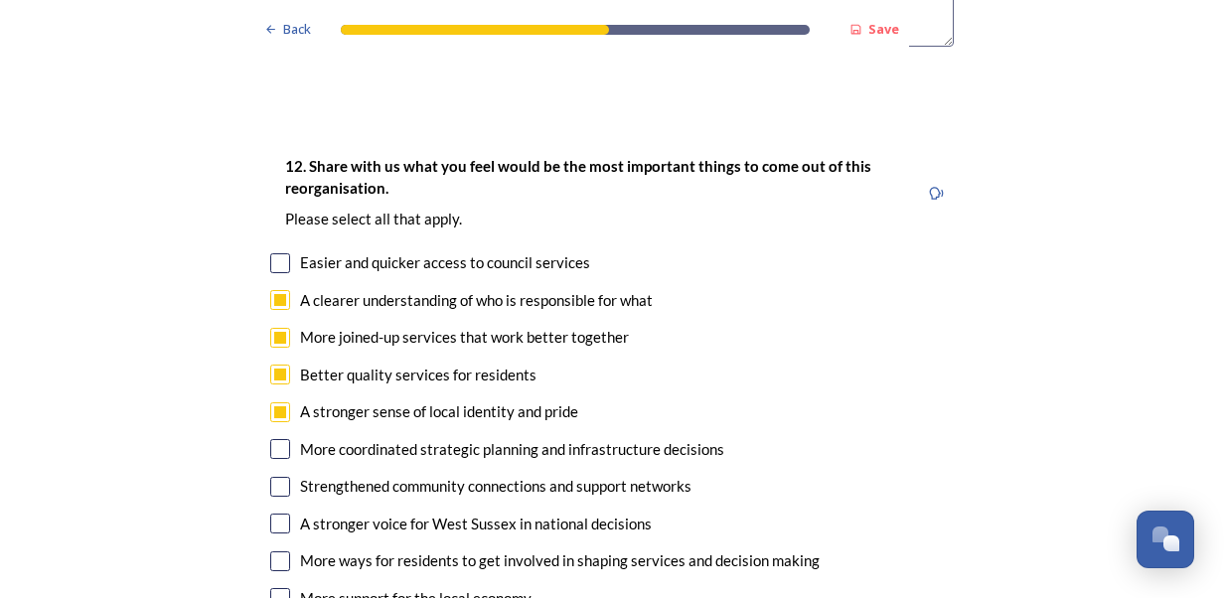
click at [277, 439] on input "checkbox" at bounding box center [280, 449] width 20 height 20
checkbox input "true"
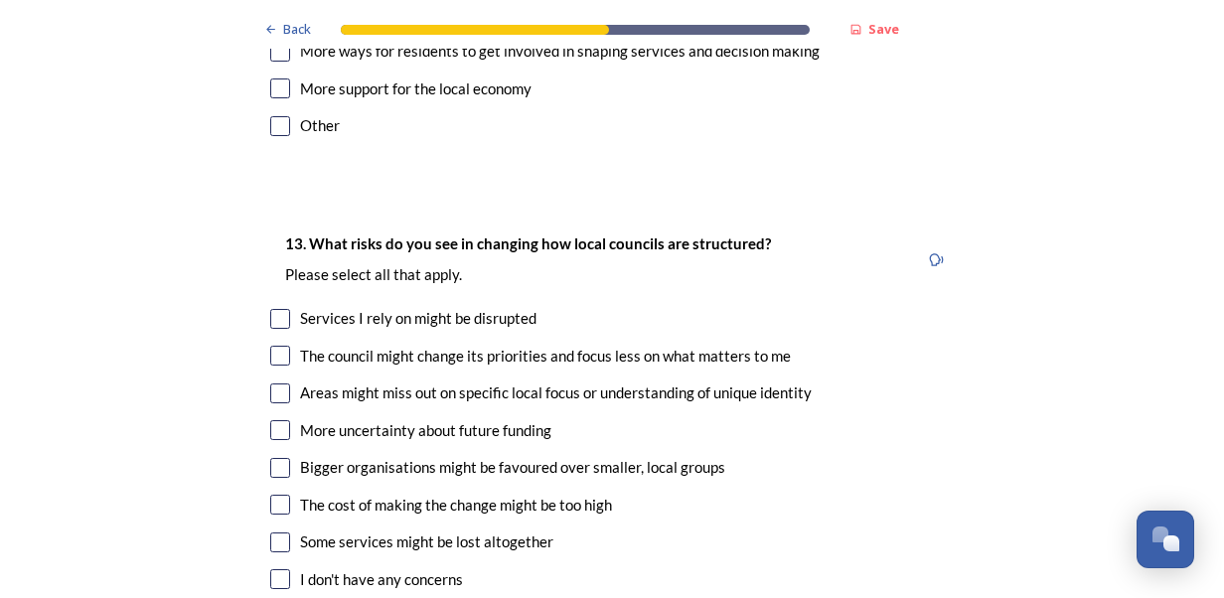
scroll to position [4148, 0]
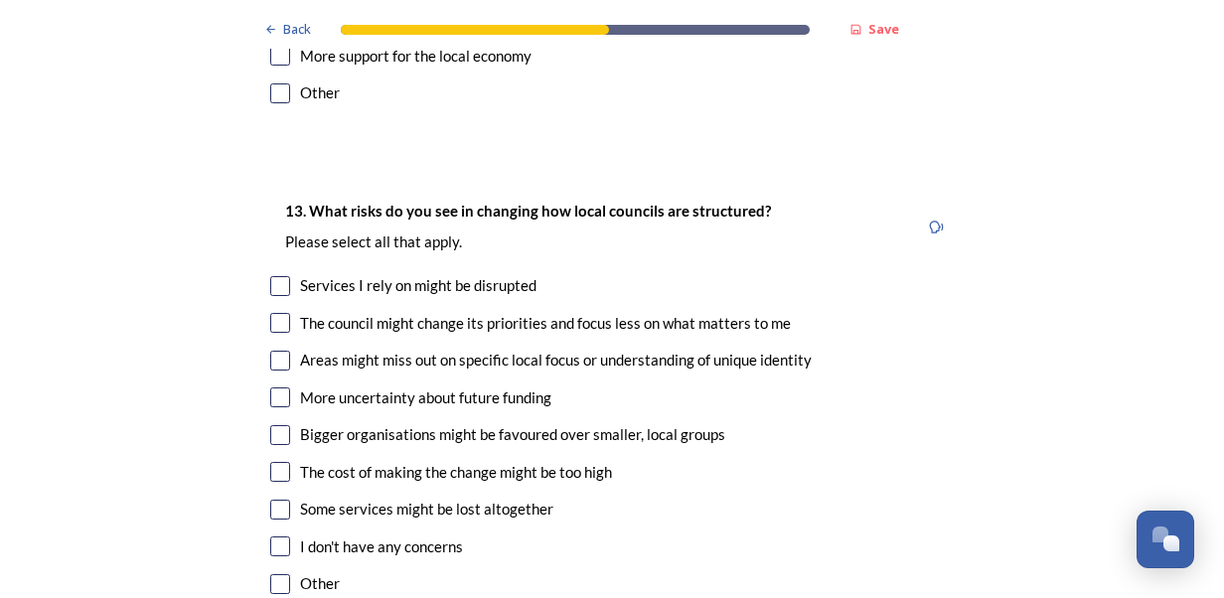
click at [271, 351] on input "checkbox" at bounding box center [280, 361] width 20 height 20
checkbox input "true"
click at [273, 425] on input "checkbox" at bounding box center [280, 435] width 20 height 20
checkbox input "true"
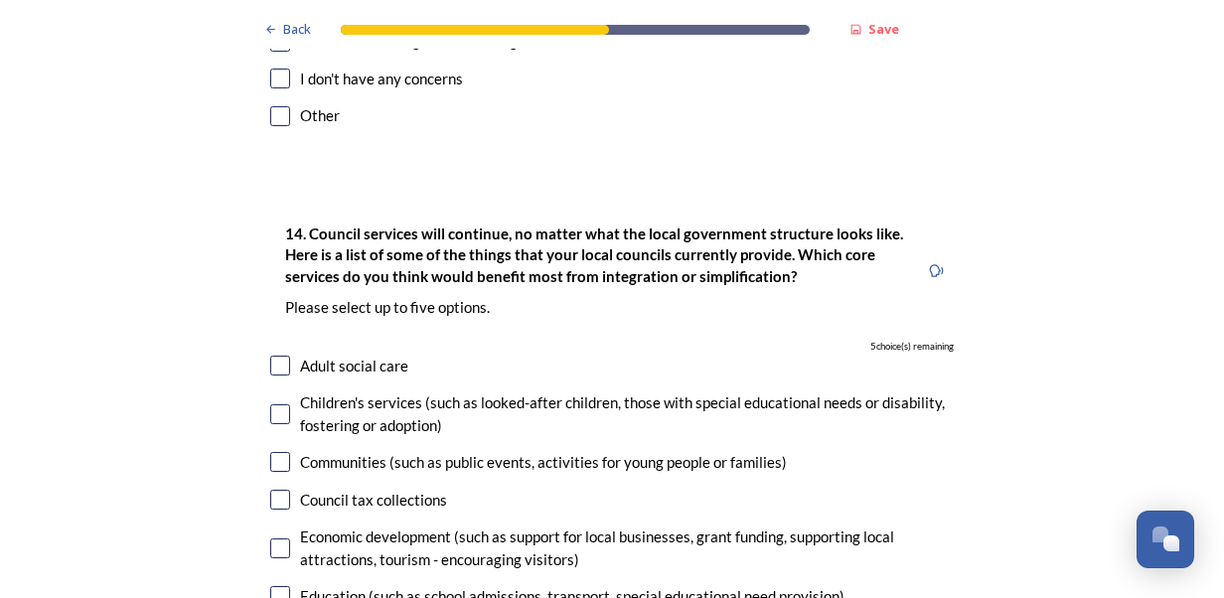
scroll to position [4641, 0]
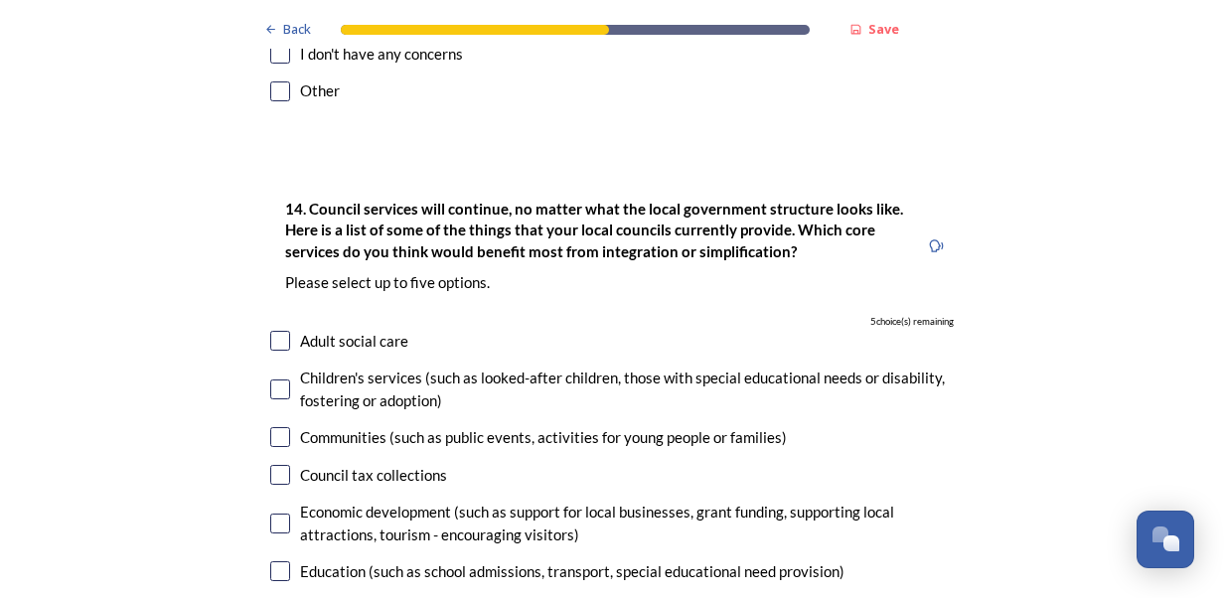
checkbox input "true"
click at [276, 514] on input "checkbox" at bounding box center [280, 524] width 20 height 20
checkbox input "false"
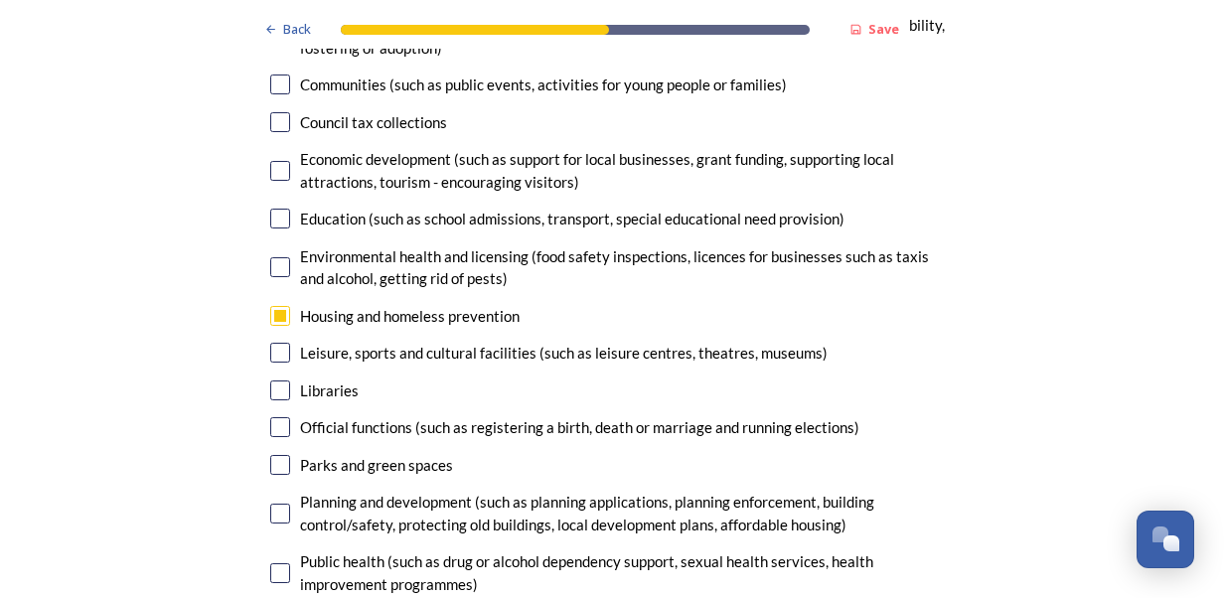
scroll to position [5018, 0]
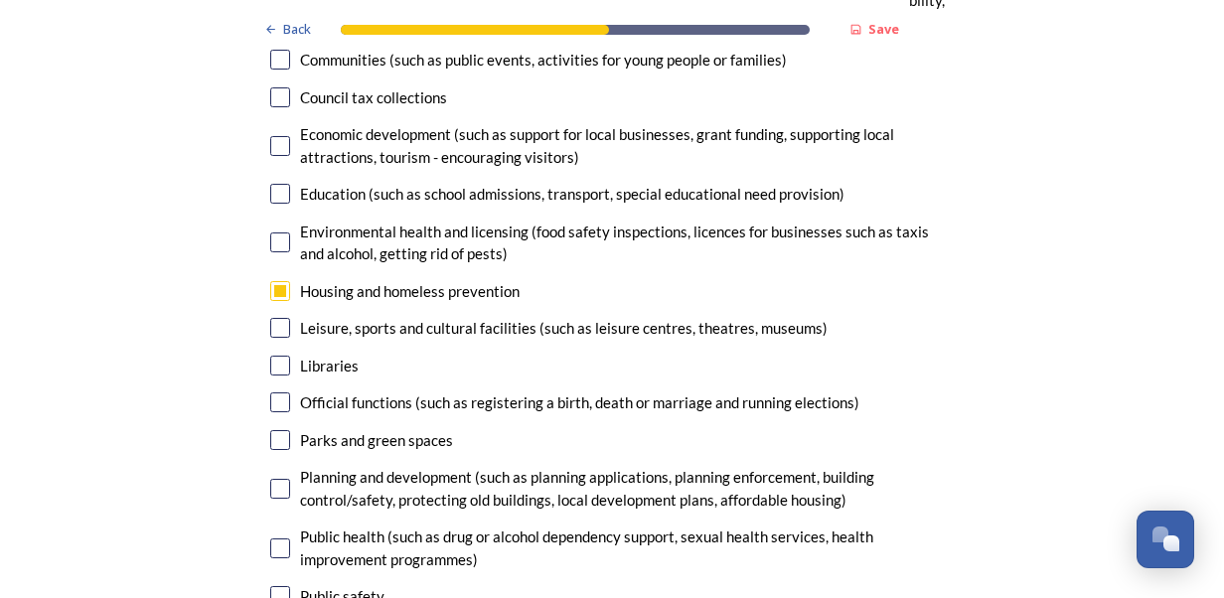
click at [280, 538] on input "checkbox" at bounding box center [280, 548] width 20 height 20
checkbox input "true"
click at [270, 586] on input "checkbox" at bounding box center [280, 596] width 20 height 20
checkbox input "true"
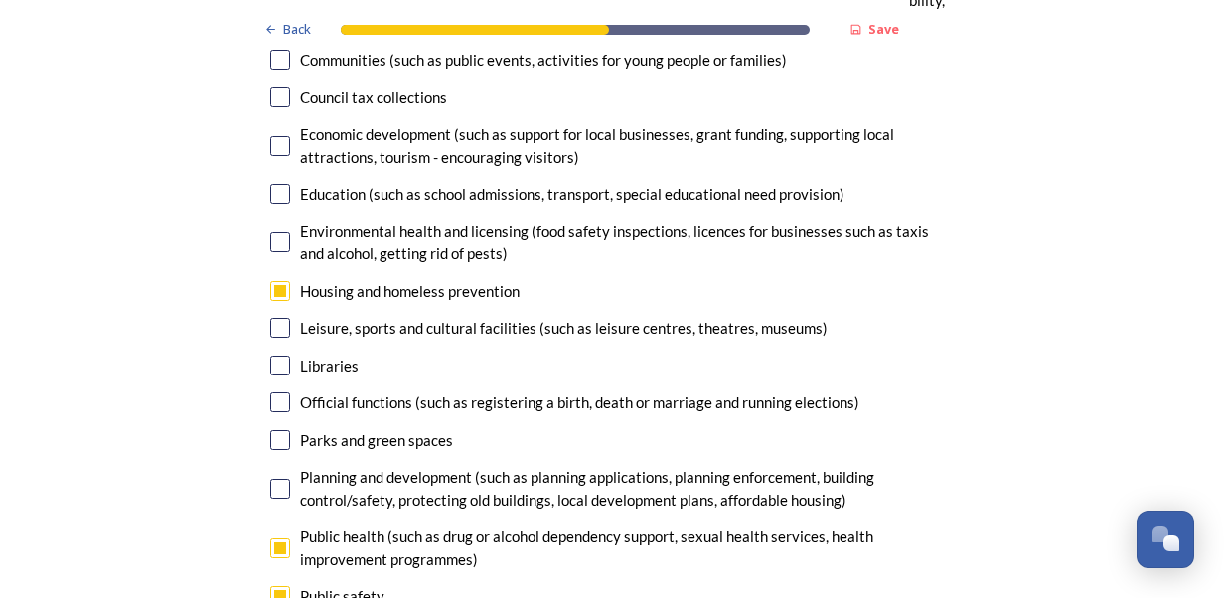
checkbox input "true"
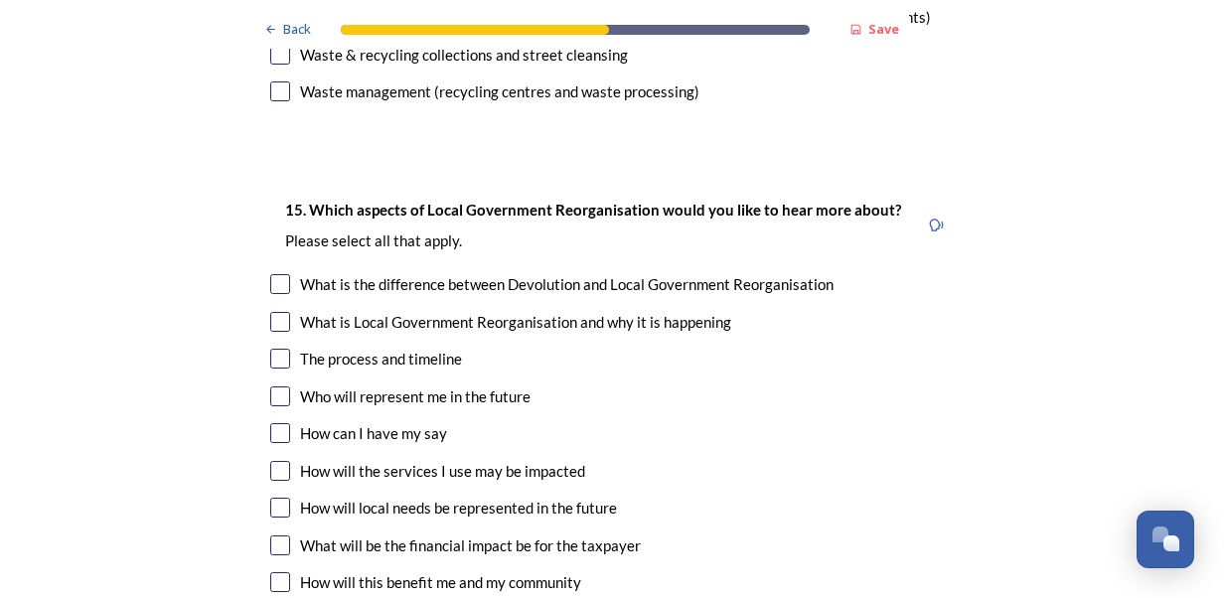
scroll to position [5673, 0]
click at [272, 422] on input "checkbox" at bounding box center [280, 432] width 20 height 20
checkbox input "true"
click at [275, 460] on input "checkbox" at bounding box center [280, 470] width 20 height 20
checkbox input "true"
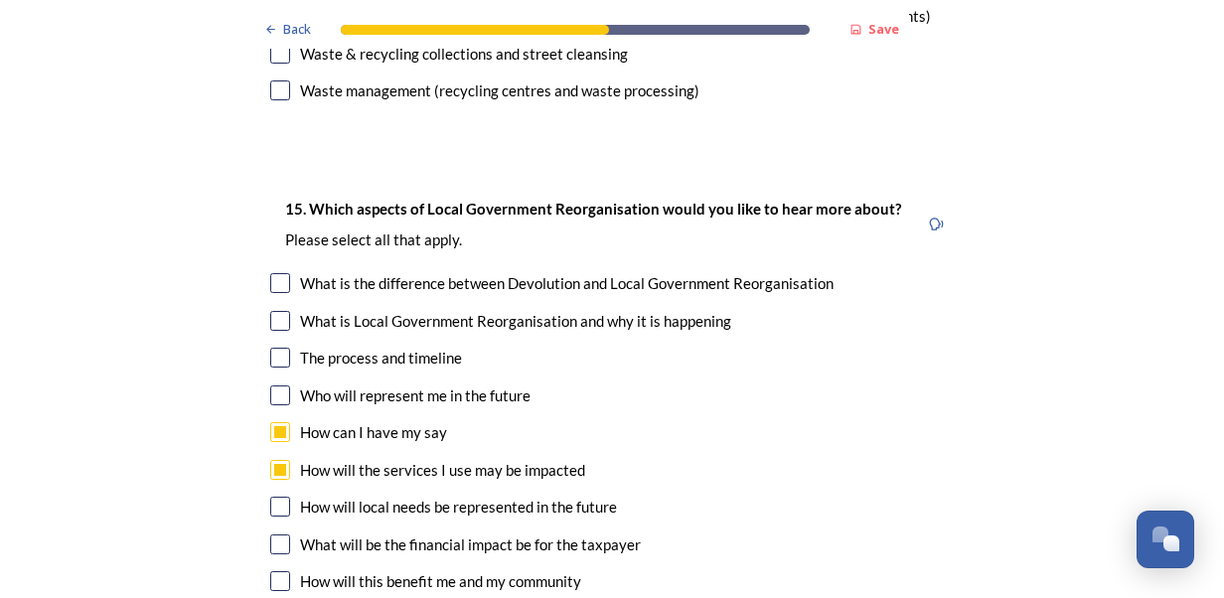
click at [275, 534] on input "checkbox" at bounding box center [280, 544] width 20 height 20
checkbox input "true"
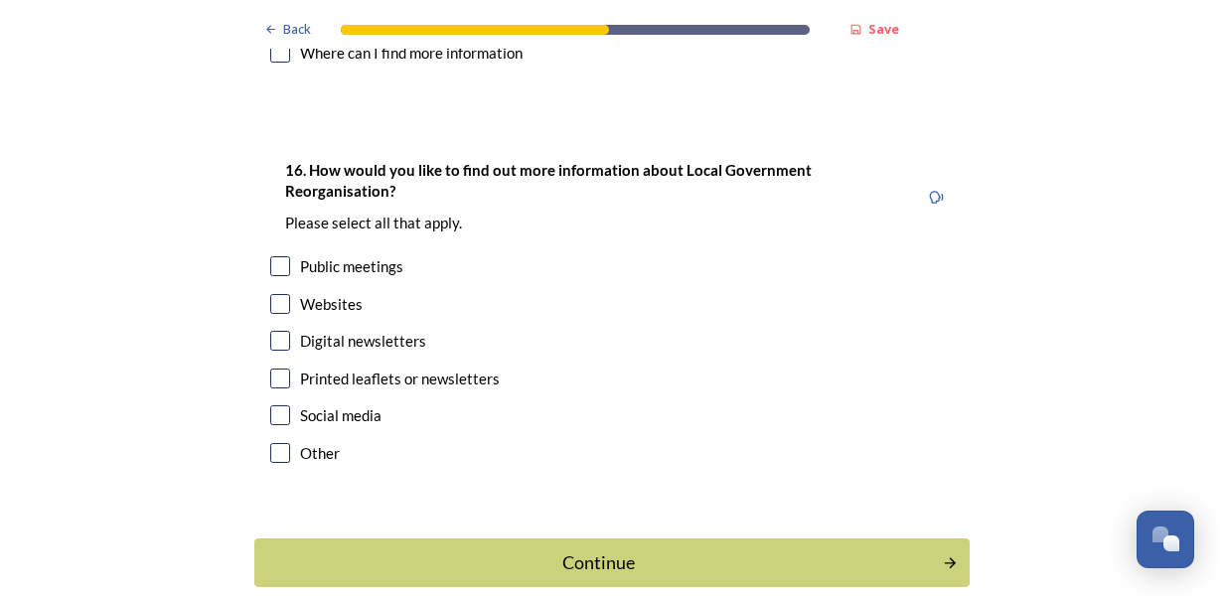
click at [279, 294] on input "checkbox" at bounding box center [280, 304] width 20 height 20
checkbox input "true"
click at [274, 331] on input "checkbox" at bounding box center [280, 341] width 20 height 20
checkbox input "true"
click at [560, 549] on div "Continue" at bounding box center [598, 562] width 672 height 27
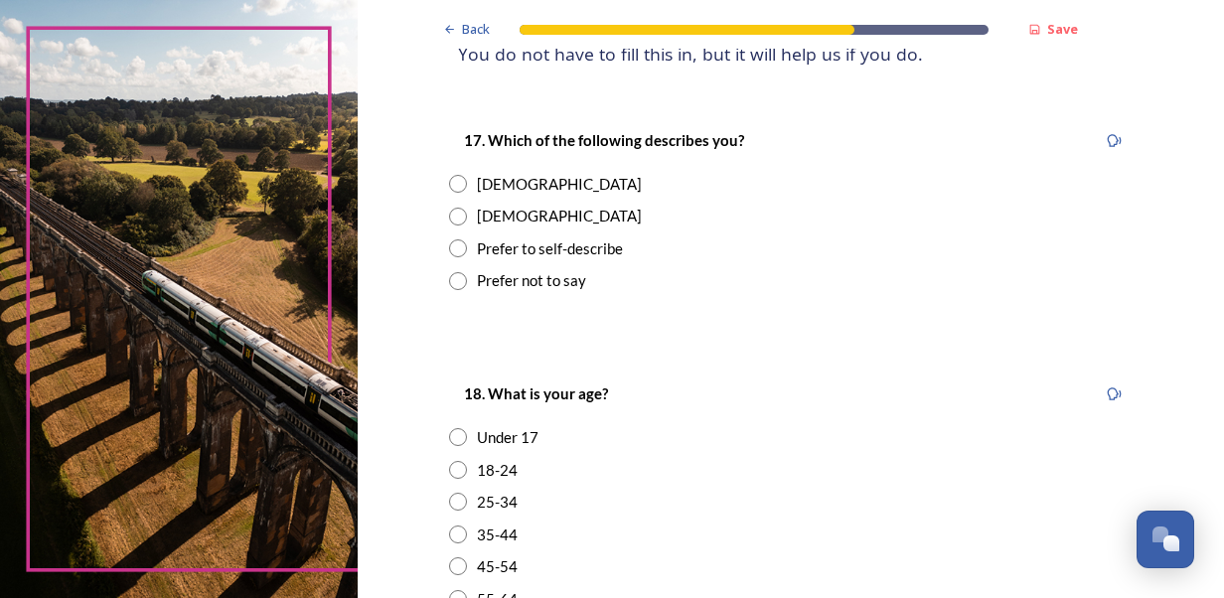
scroll to position [303, 0]
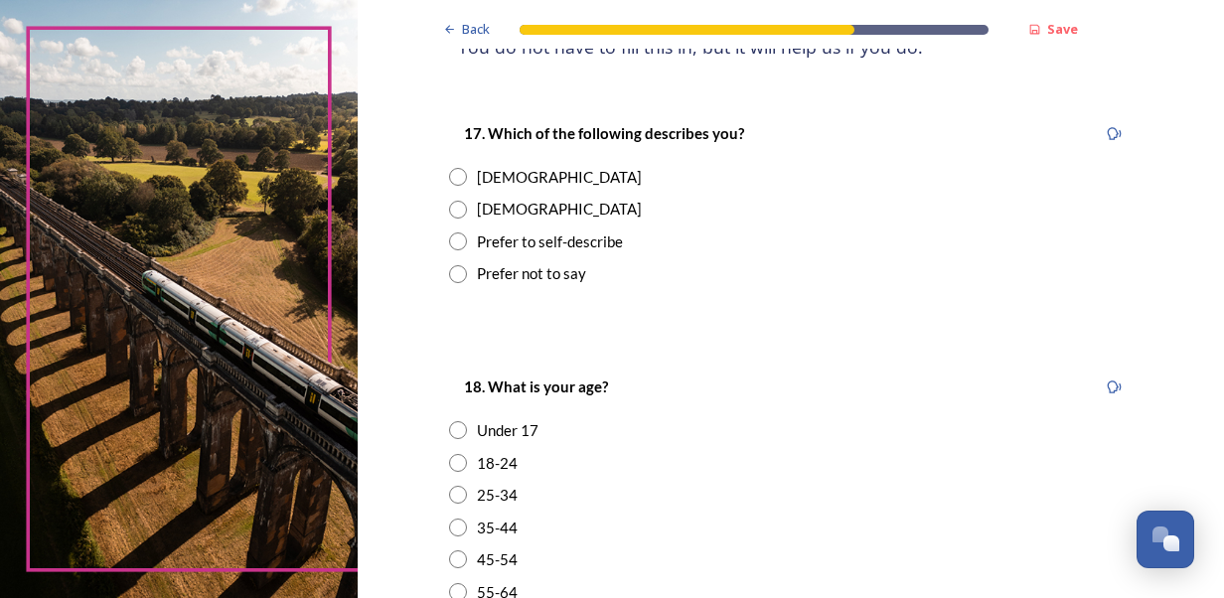
click at [449, 176] on input "radio" at bounding box center [458, 177] width 18 height 18
radio input "true"
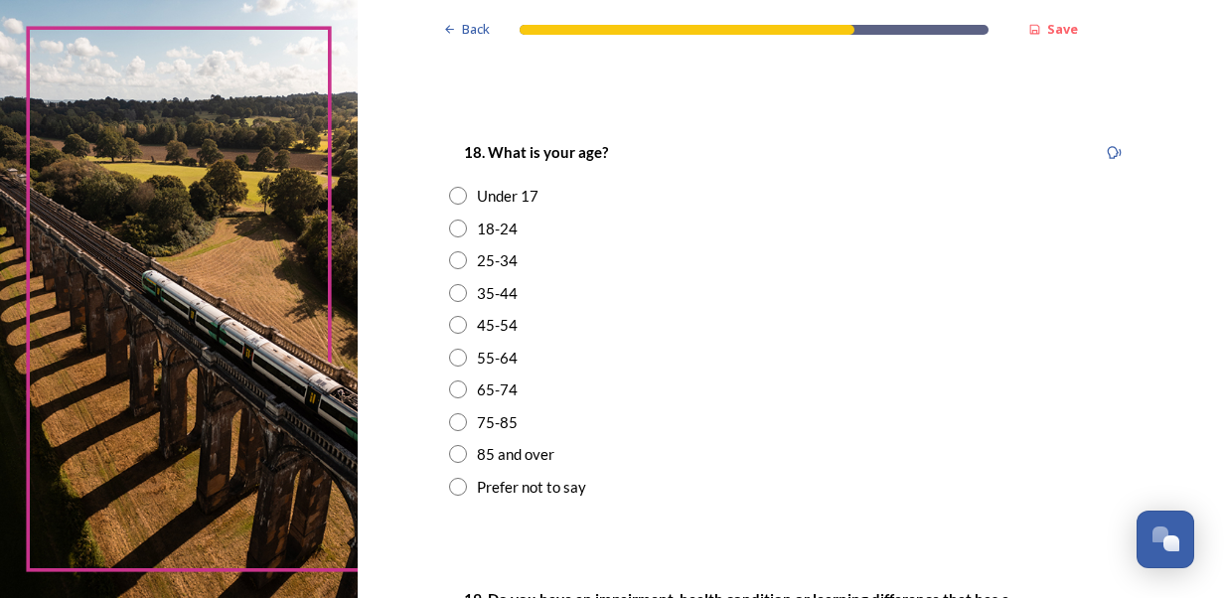
scroll to position [572, 0]
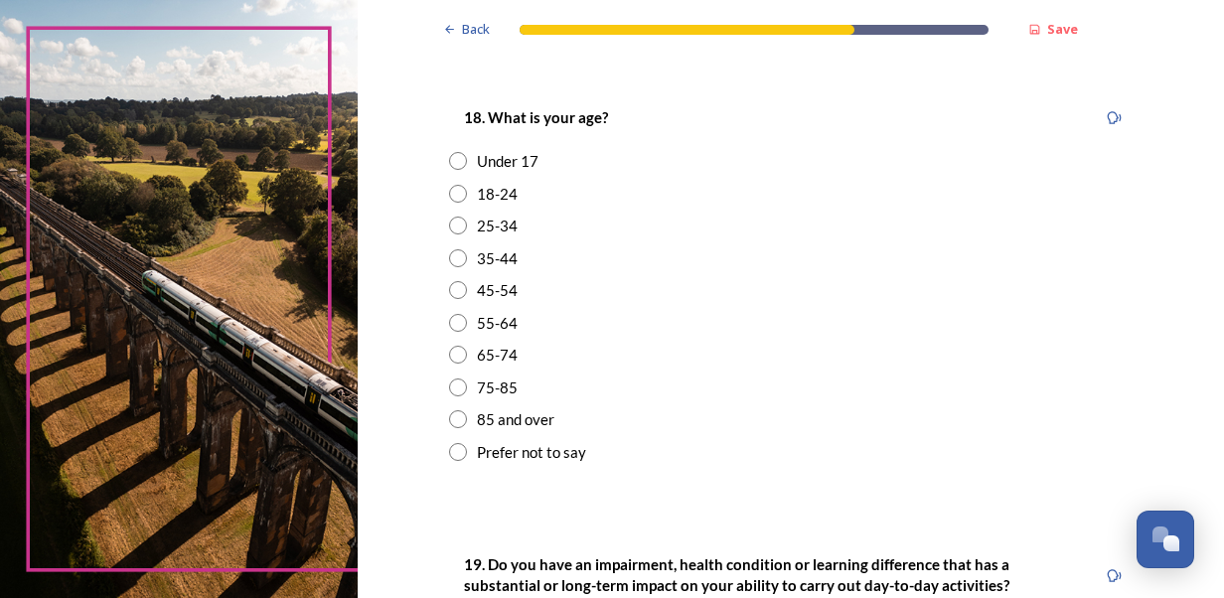
click at [451, 326] on input "radio" at bounding box center [458, 323] width 18 height 18
radio input "true"
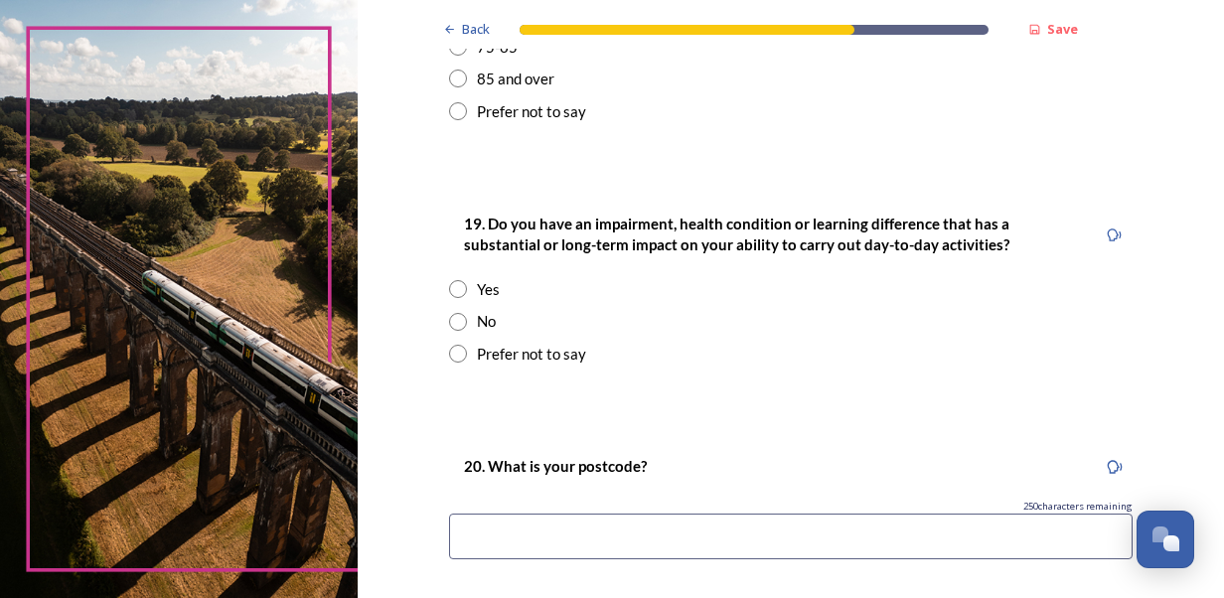
scroll to position [934, 0]
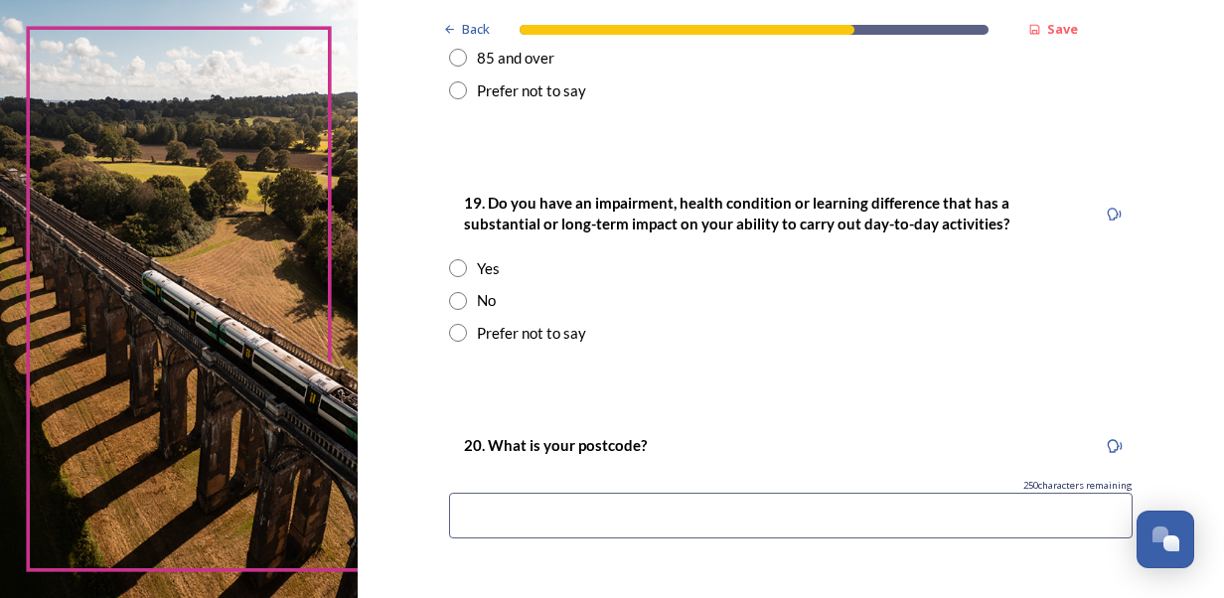
click at [449, 303] on input "radio" at bounding box center [458, 301] width 18 height 18
radio input "true"
click at [668, 519] on input at bounding box center [790, 516] width 683 height 46
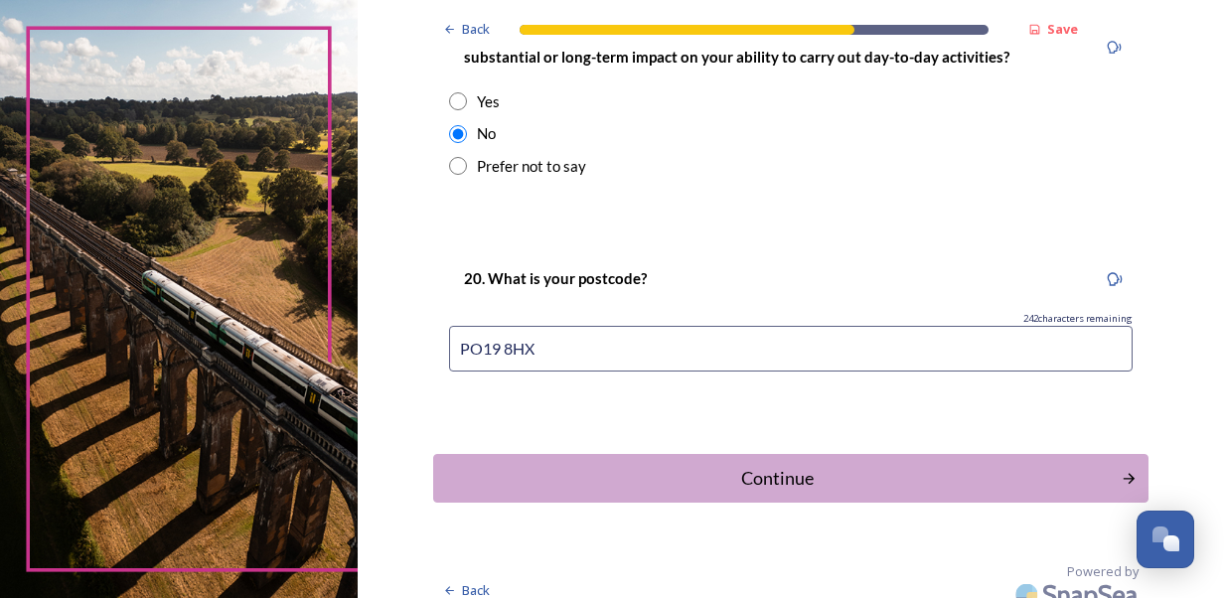
scroll to position [1103, 0]
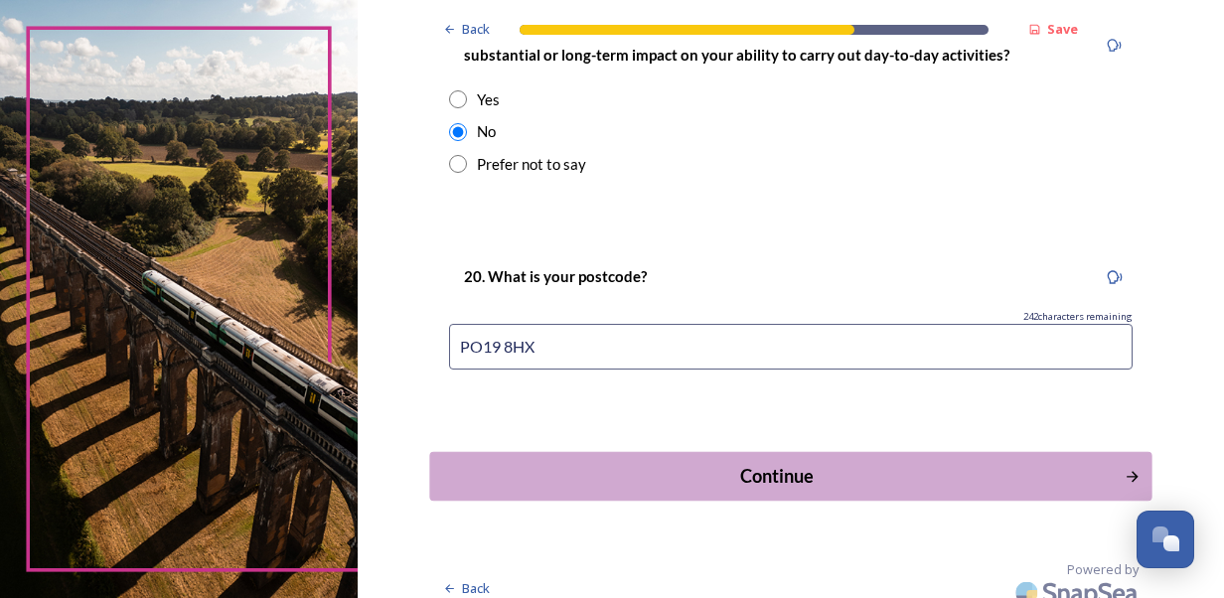
type input "PO19 8HX"
click at [856, 498] on button "Continue" at bounding box center [790, 476] width 722 height 49
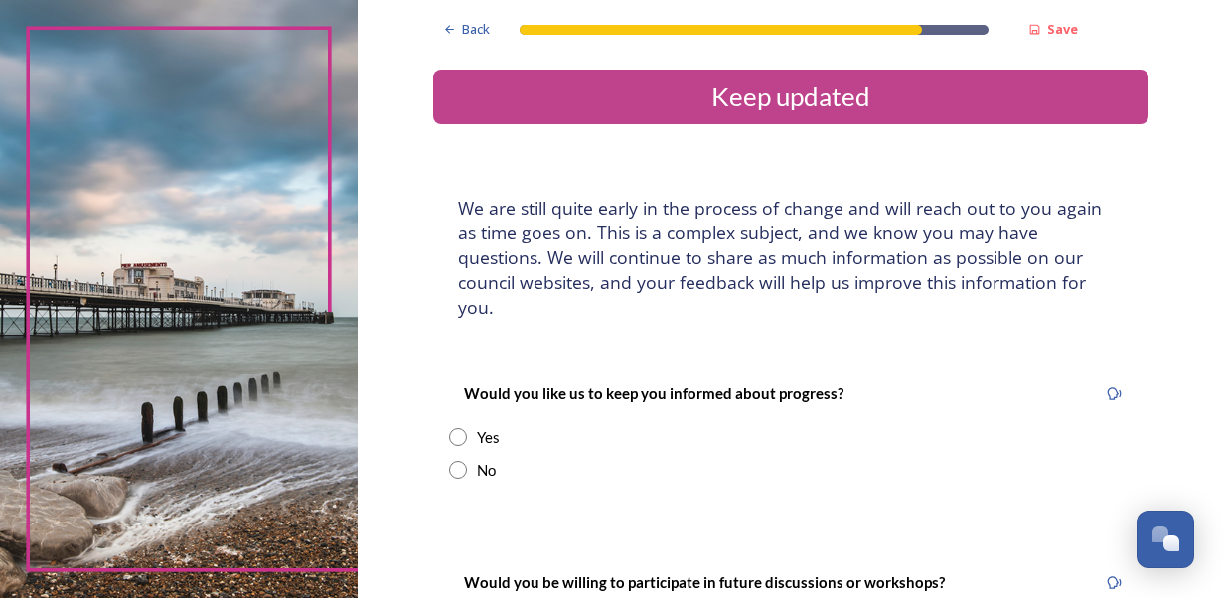
click at [856, 498] on div "Back Save Keep updated We are still quite early in the process of change and wi…" at bounding box center [790, 451] width 715 height 903
click at [453, 461] on input "radio" at bounding box center [458, 470] width 18 height 18
radio input "true"
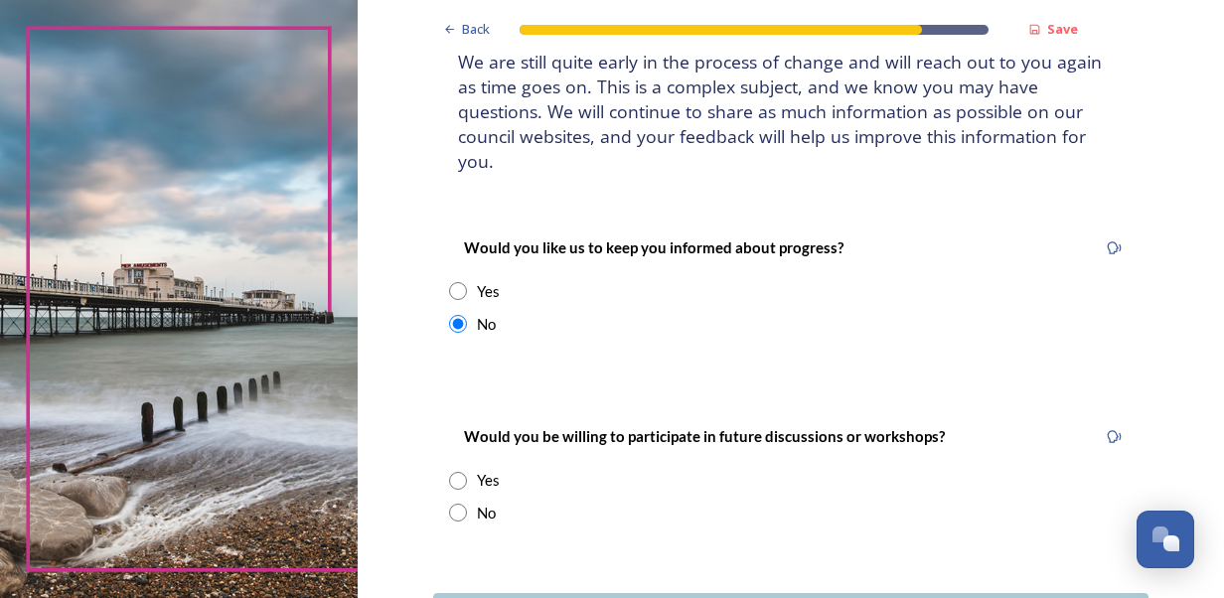
scroll to position [148, 0]
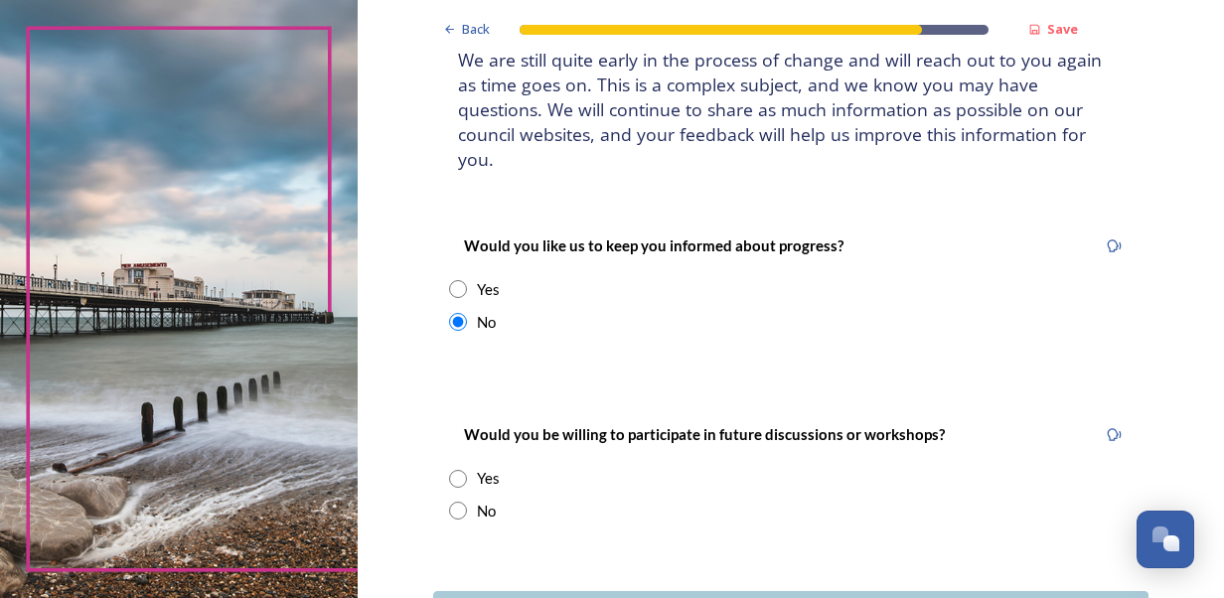
click at [454, 502] on input "radio" at bounding box center [458, 511] width 18 height 18
radio input "true"
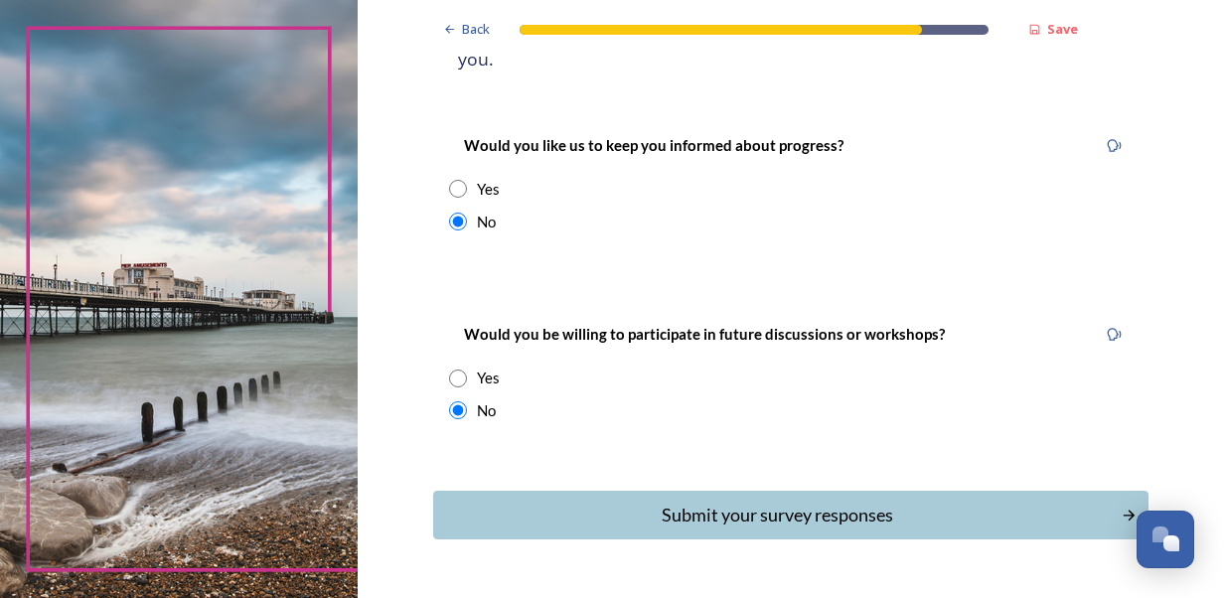
scroll to position [280, 0]
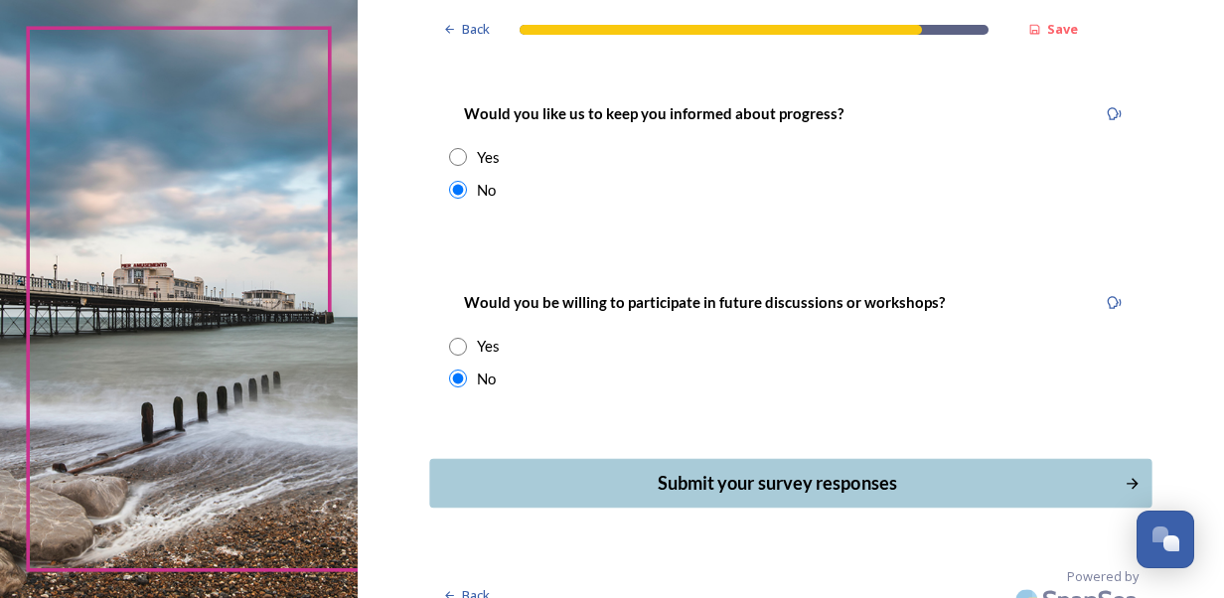
click at [974, 481] on button "Submit your survey responses" at bounding box center [790, 483] width 722 height 49
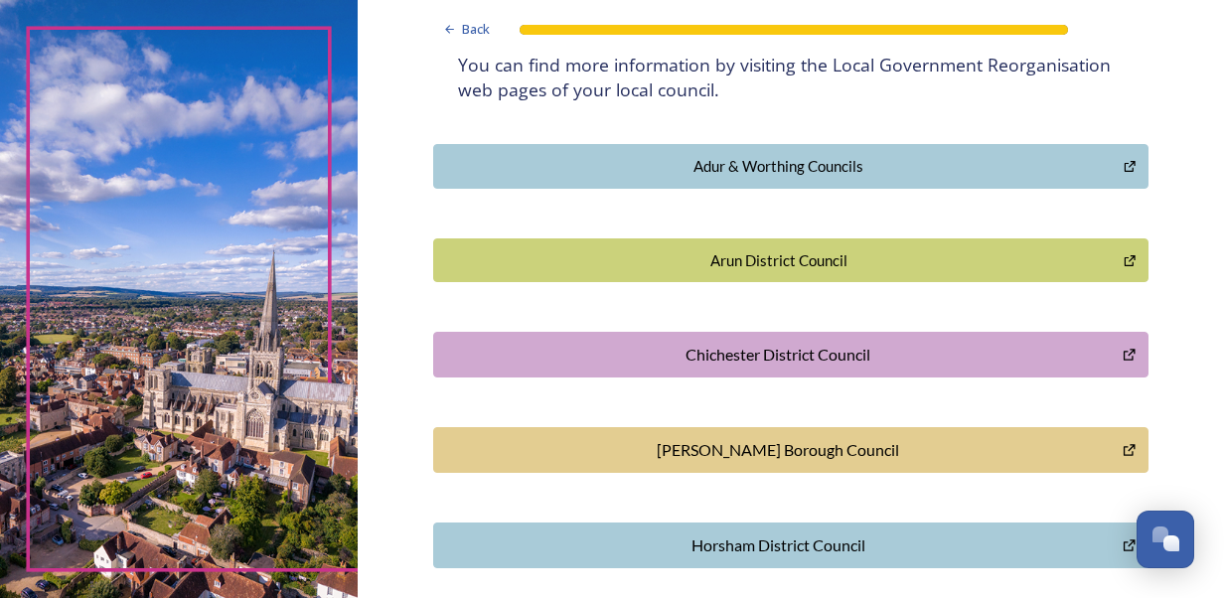
scroll to position [404, 0]
